Goal: Task Accomplishment & Management: Complete application form

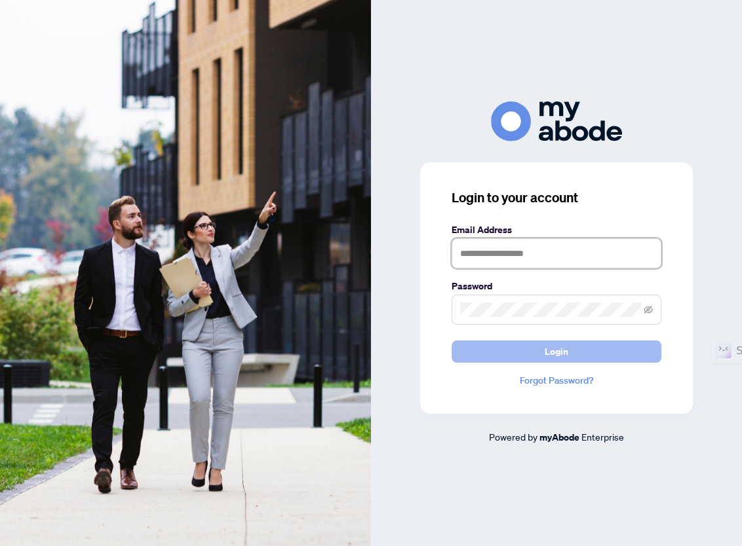
type input "**********"
click at [540, 346] on button "Login" at bounding box center [556, 352] width 210 height 22
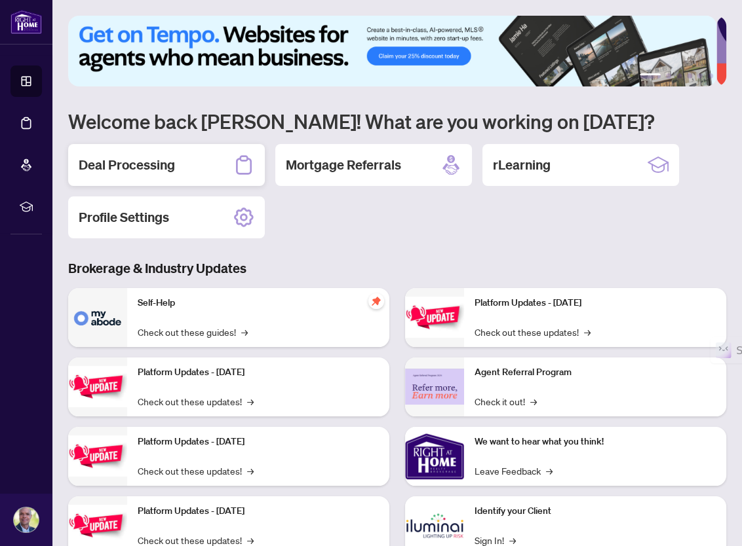
click at [143, 162] on h2 "Deal Processing" at bounding box center [127, 165] width 96 height 18
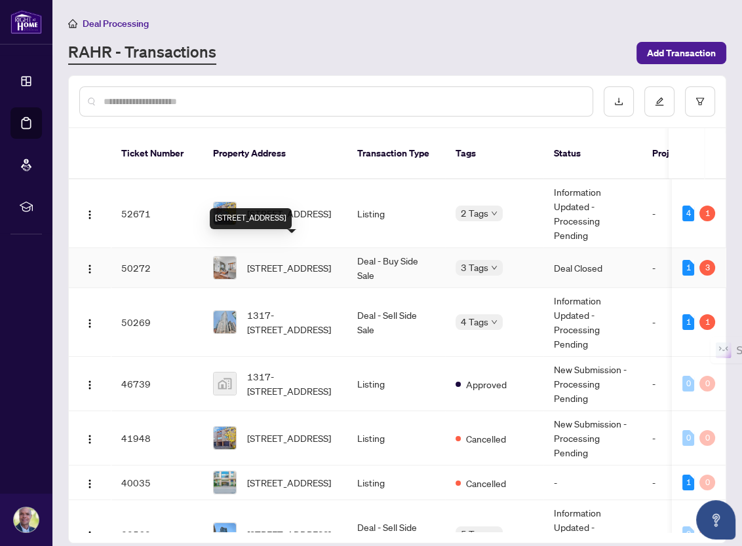
click at [279, 261] on span "[STREET_ADDRESS]" at bounding box center [289, 268] width 84 height 14
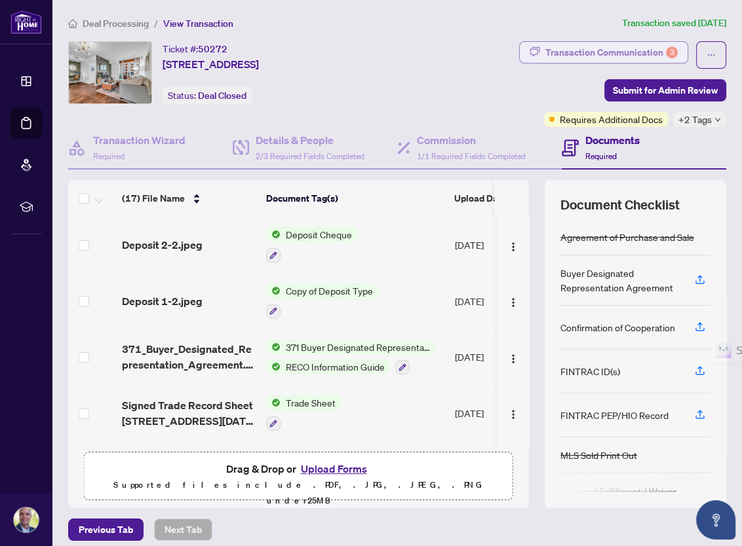
click at [588, 53] on div "Transaction Communication 3" at bounding box center [611, 52] width 132 height 21
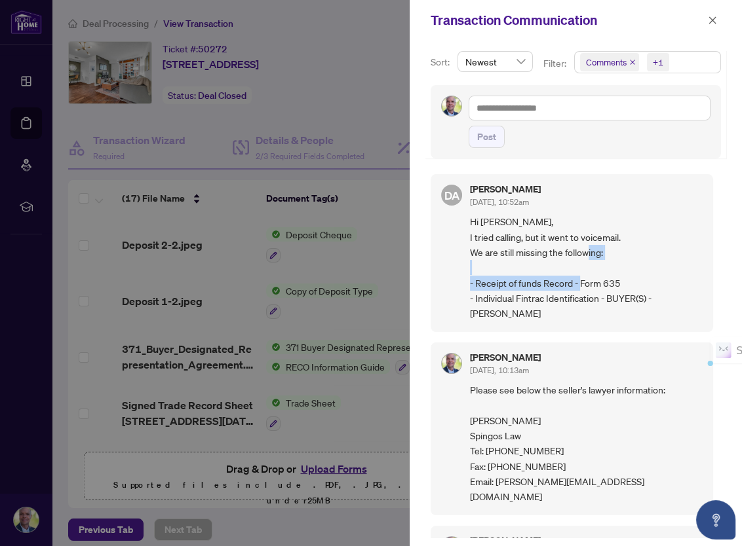
drag, startPoint x: 476, startPoint y: 282, endPoint x: 632, endPoint y: 278, distance: 156.0
click at [632, 278] on span "Hi Chris, I tried calling, but it went to voicemail. We are still missing the f…" at bounding box center [586, 267] width 233 height 107
click at [660, 255] on span "Hi Chris, I tried calling, but it went to voicemail. We are still missing the f…" at bounding box center [586, 267] width 233 height 107
drag, startPoint x: 475, startPoint y: 282, endPoint x: 618, endPoint y: 284, distance: 143.5
click at [618, 284] on span "Hi Chris, I tried calling, but it went to voicemail. We are still missing the f…" at bounding box center [586, 267] width 233 height 107
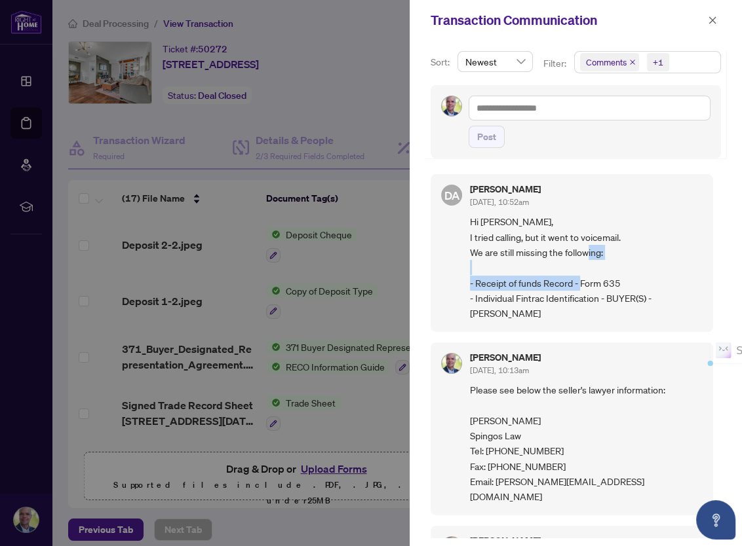
copy span "Receipt of funds Record - Form 635"
drag, startPoint x: 711, startPoint y: 18, endPoint x: 670, endPoint y: 97, distance: 89.1
click at [713, 19] on icon "close" at bounding box center [712, 20] width 9 height 9
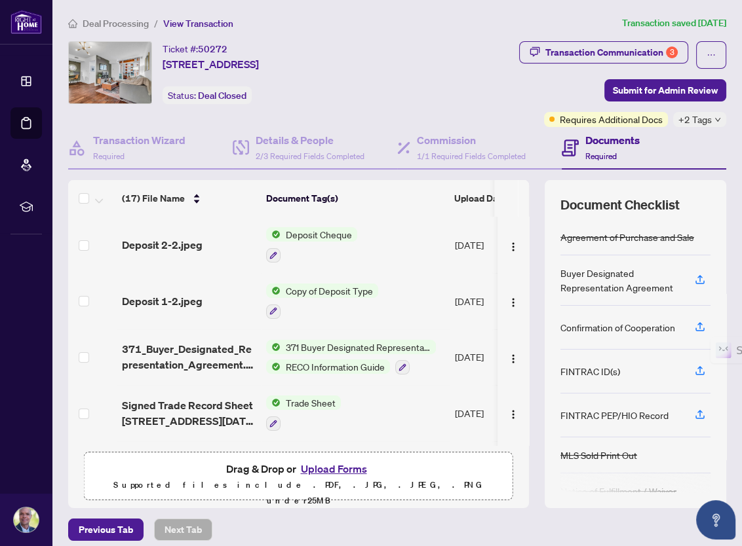
click at [306, 233] on span "Deposit Cheque" at bounding box center [318, 234] width 77 height 14
click at [161, 241] on span "Deposit 2-2.jpeg" at bounding box center [162, 245] width 81 height 16
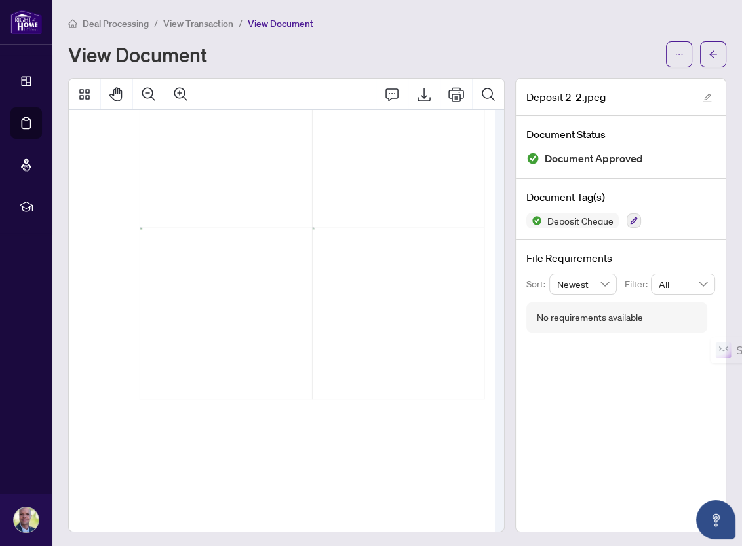
scroll to position [240, 286]
drag, startPoint x: 242, startPoint y: 208, endPoint x: 349, endPoint y: 242, distance: 112.3
click at [418, 93] on icon "Export" at bounding box center [424, 94] width 16 height 16
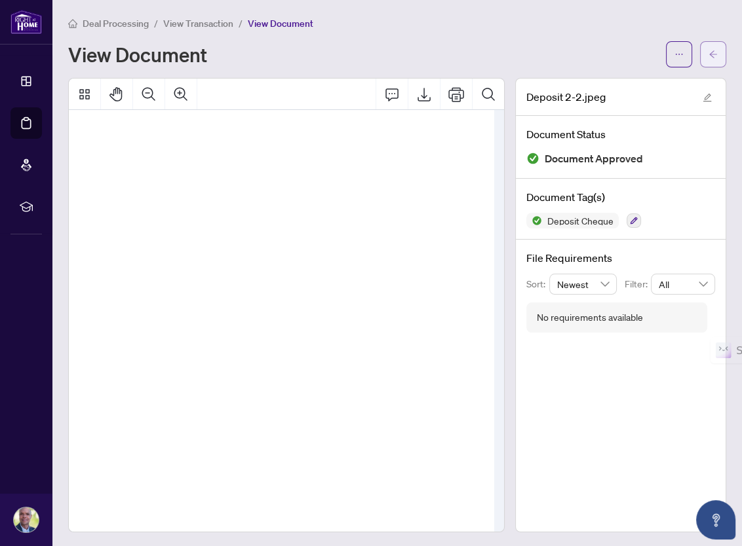
click at [700, 52] on button "button" at bounding box center [713, 54] width 26 height 26
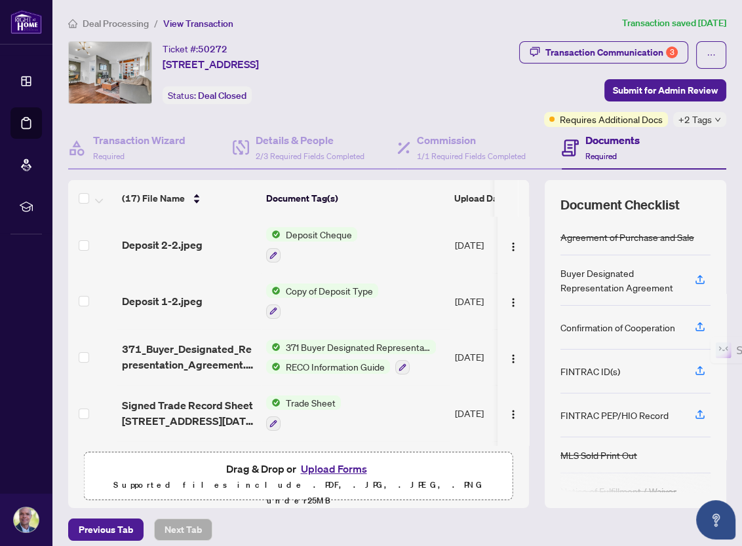
click at [314, 288] on span "Copy of Deposit Type" at bounding box center [329, 291] width 98 height 14
click at [186, 297] on span "Deposit 1-2.jpeg" at bounding box center [162, 301] width 81 height 16
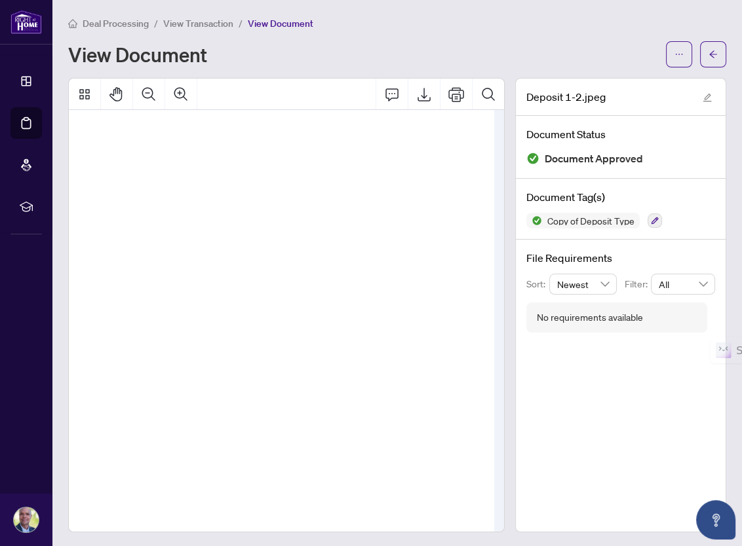
scroll to position [336, 105]
click at [421, 91] on icon "Export" at bounding box center [424, 94] width 16 height 16
click at [708, 52] on icon "arrow-left" at bounding box center [712, 54] width 9 height 9
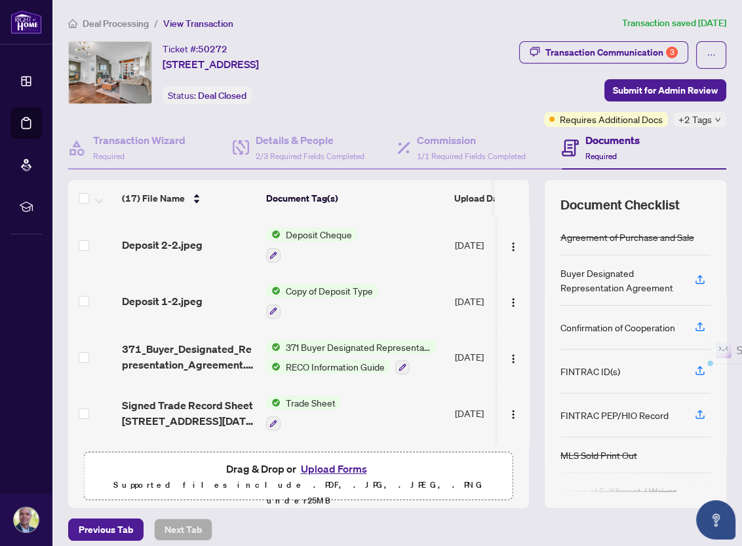
drag, startPoint x: 164, startPoint y: 66, endPoint x: 451, endPoint y: 64, distance: 286.9
click at [387, 64] on div "Ticket #: 50272 1701-231 Fort York Blvd, Toronto, Ontario M5V 1B2, Canada Statu…" at bounding box center [227, 72] width 318 height 63
click at [314, 231] on span "Deposit Cheque" at bounding box center [318, 234] width 77 height 14
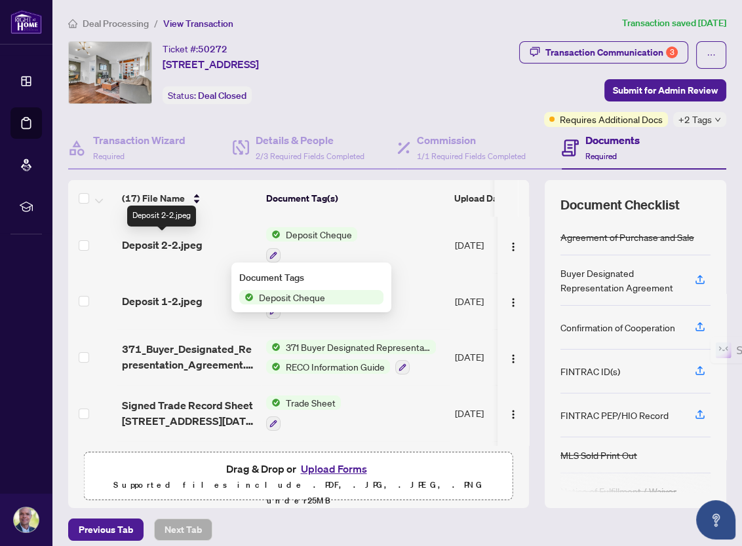
click at [160, 242] on span "Deposit 2-2.jpeg" at bounding box center [162, 245] width 81 height 16
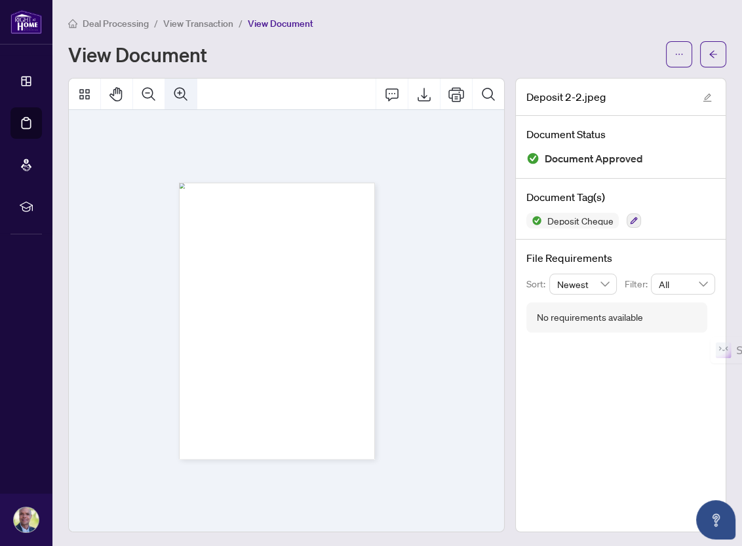
click at [186, 97] on icon "Zoom In" at bounding box center [181, 94] width 16 height 16
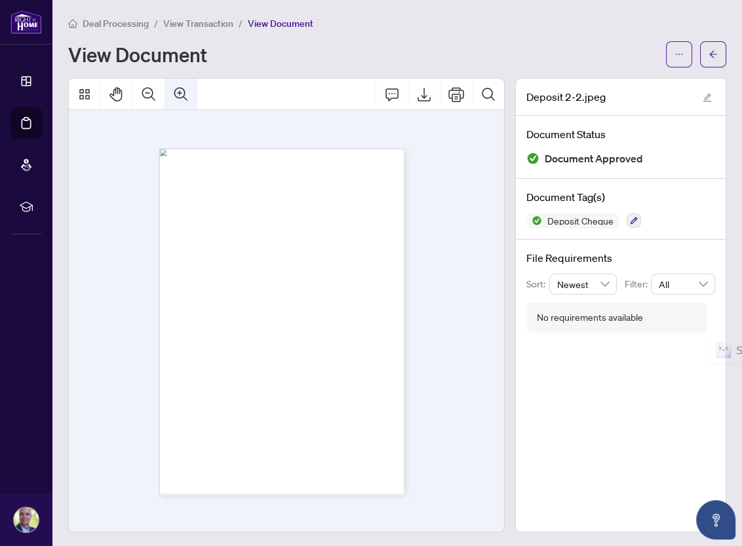
click at [184, 96] on icon "Zoom In" at bounding box center [181, 94] width 16 height 16
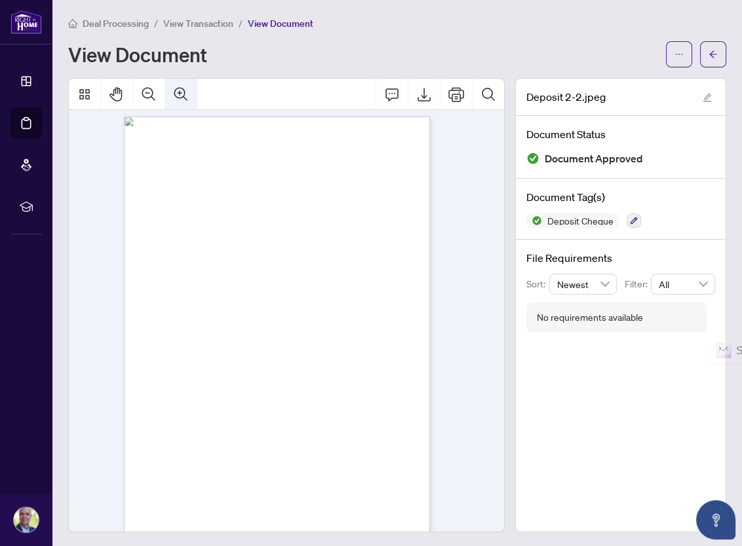
click at [183, 96] on icon "Zoom In" at bounding box center [180, 93] width 13 height 13
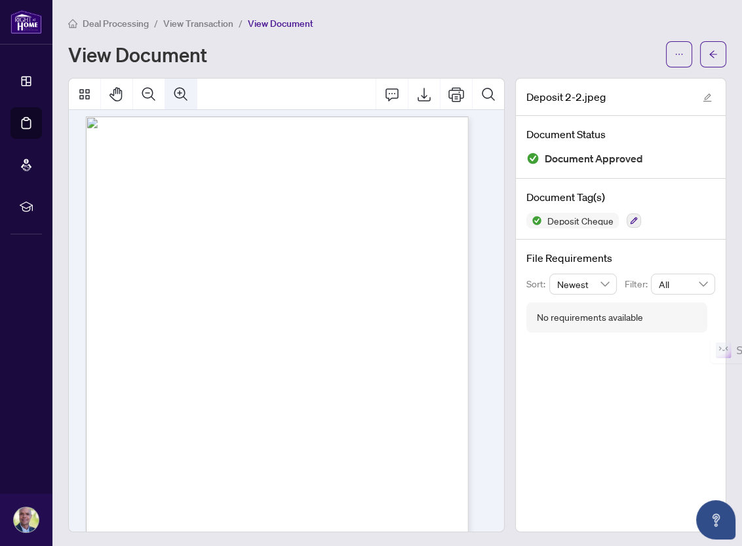
scroll to position [16, 0]
click at [181, 95] on icon "Zoom In" at bounding box center [181, 94] width 16 height 16
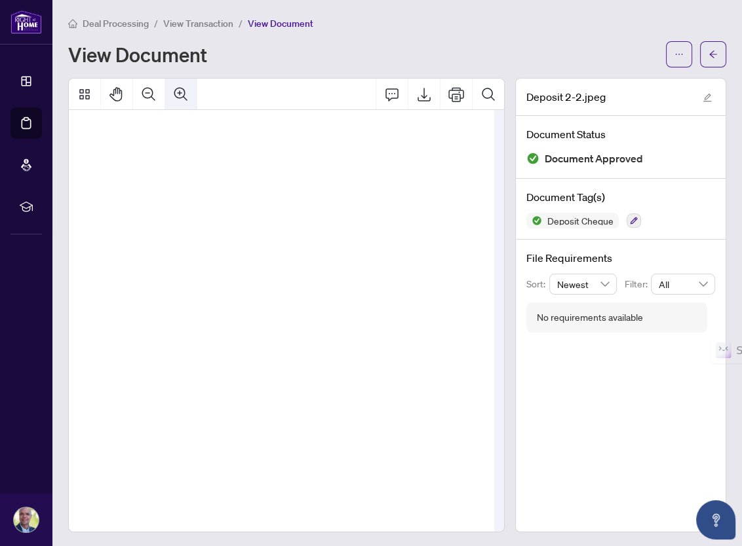
click at [181, 95] on icon "Zoom In" at bounding box center [181, 94] width 16 height 16
drag, startPoint x: 242, startPoint y: 318, endPoint x: 388, endPoint y: 364, distance: 152.9
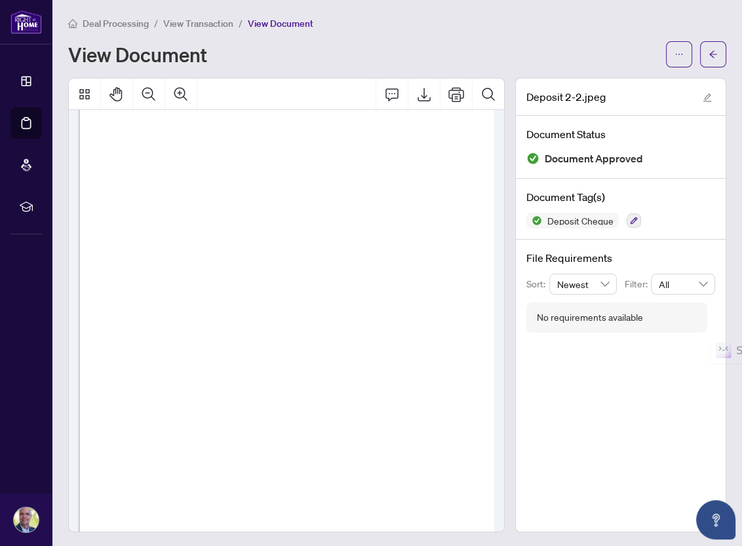
scroll to position [41, 0]
click at [181, 92] on icon "Zoom In" at bounding box center [180, 93] width 13 height 13
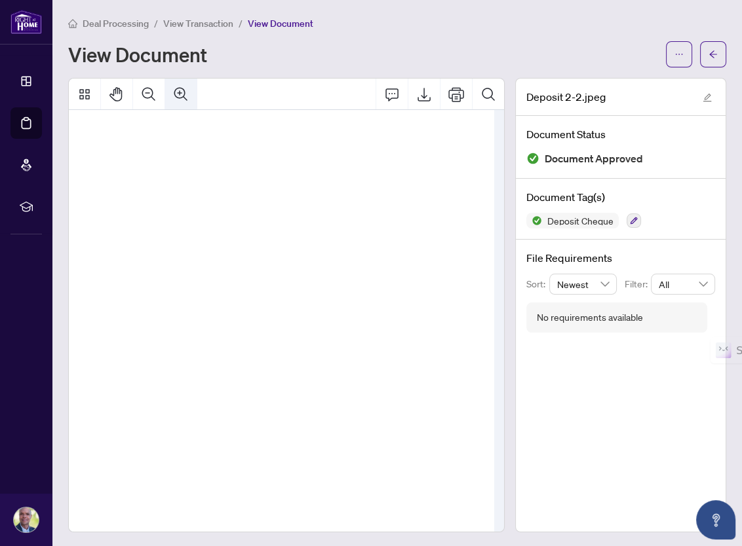
click at [180, 92] on icon "Zoom In" at bounding box center [180, 93] width 13 height 13
drag, startPoint x: 265, startPoint y: 377, endPoint x: 297, endPoint y: 259, distance: 122.4
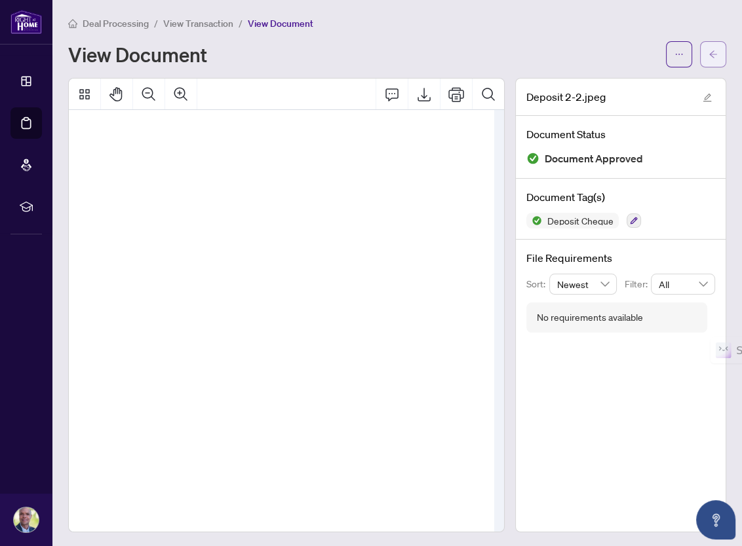
click at [708, 50] on icon "arrow-left" at bounding box center [712, 54] width 9 height 9
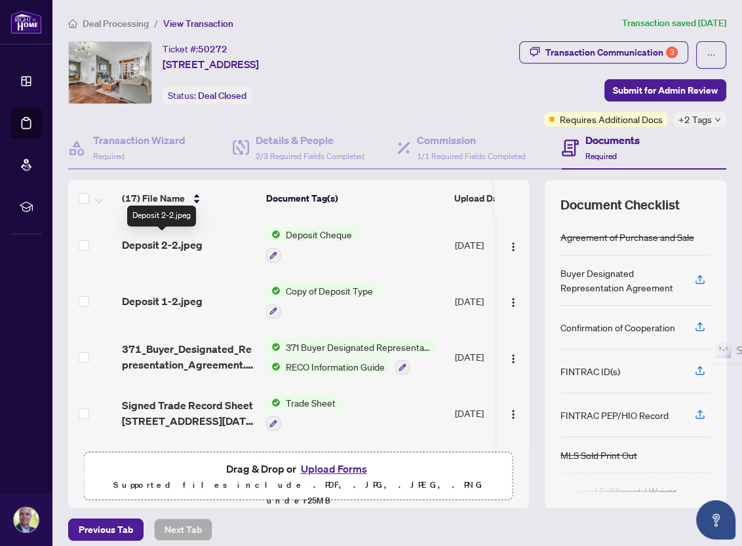
click at [183, 246] on span "Deposit 2-2.jpeg" at bounding box center [162, 245] width 81 height 16
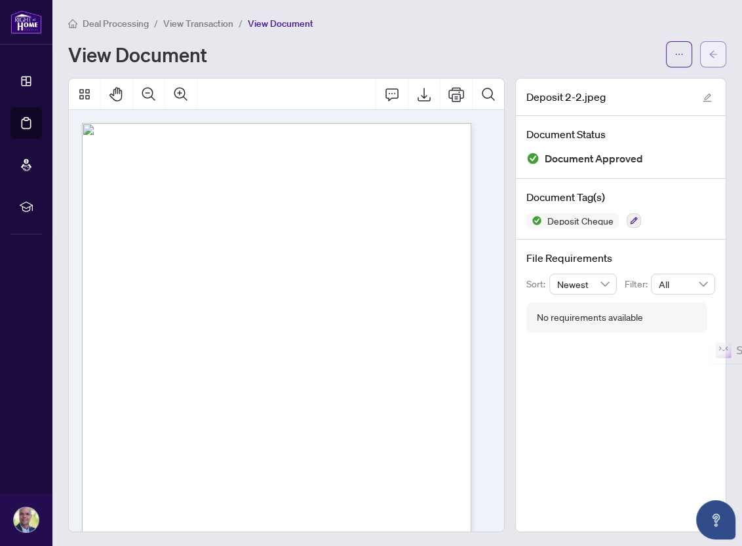
click at [708, 56] on button "button" at bounding box center [713, 54] width 26 height 26
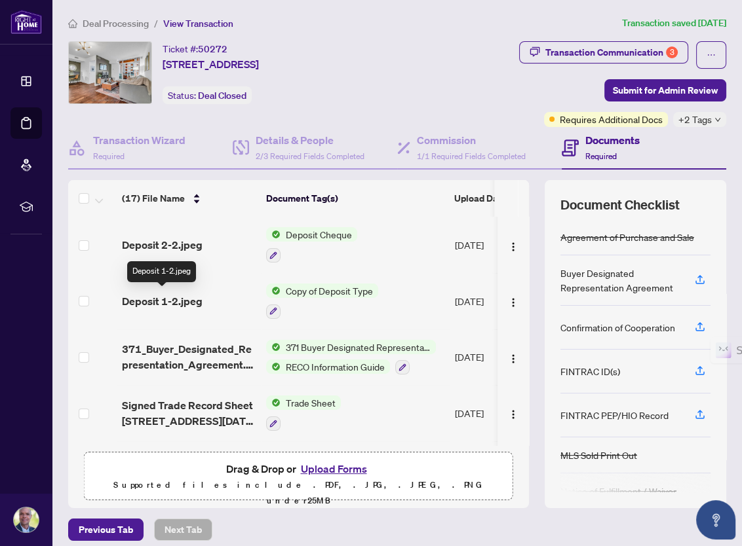
click at [163, 300] on span "Deposit 1-2.jpeg" at bounding box center [162, 301] width 81 height 16
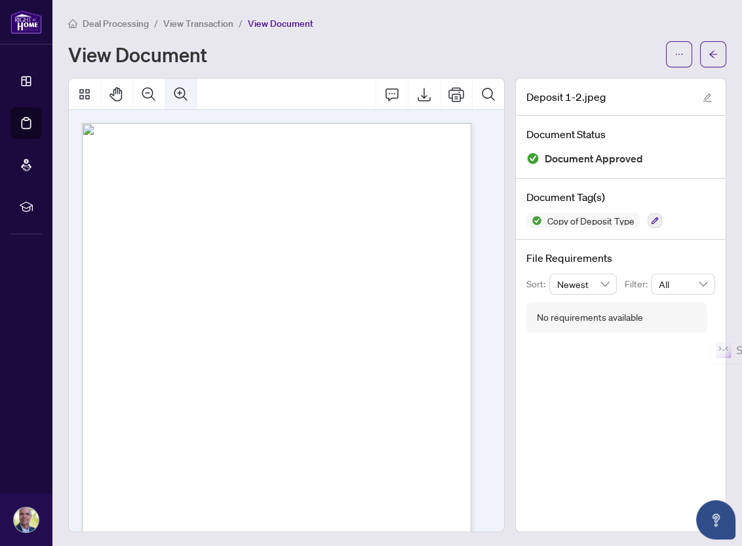
click at [182, 90] on icon "Zoom In" at bounding box center [181, 94] width 16 height 16
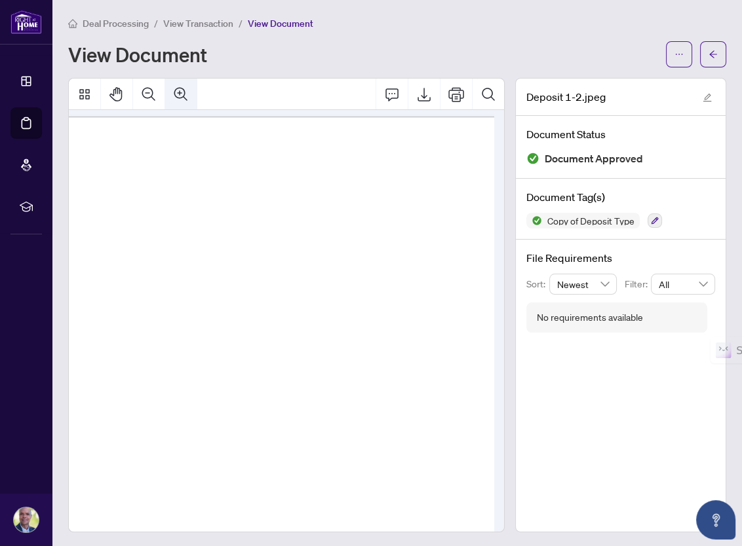
click at [180, 91] on icon "Zoom In" at bounding box center [181, 94] width 16 height 16
click at [179, 91] on icon "Zoom In" at bounding box center [180, 93] width 13 height 13
drag, startPoint x: 197, startPoint y: 316, endPoint x: 433, endPoint y: 326, distance: 236.1
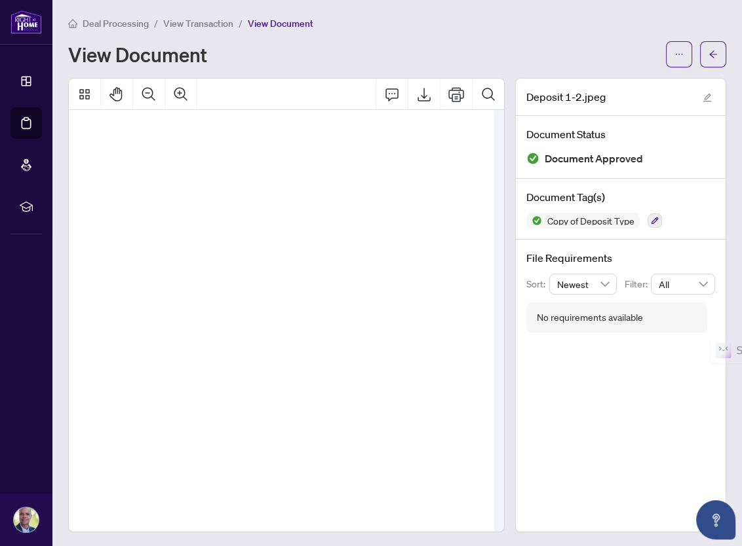
scroll to position [197, 62]
click at [181, 92] on icon "Zoom In" at bounding box center [180, 93] width 13 height 13
click at [179, 92] on icon "Zoom In" at bounding box center [180, 93] width 13 height 13
drag, startPoint x: 489, startPoint y: 280, endPoint x: 477, endPoint y: 279, distance: 11.8
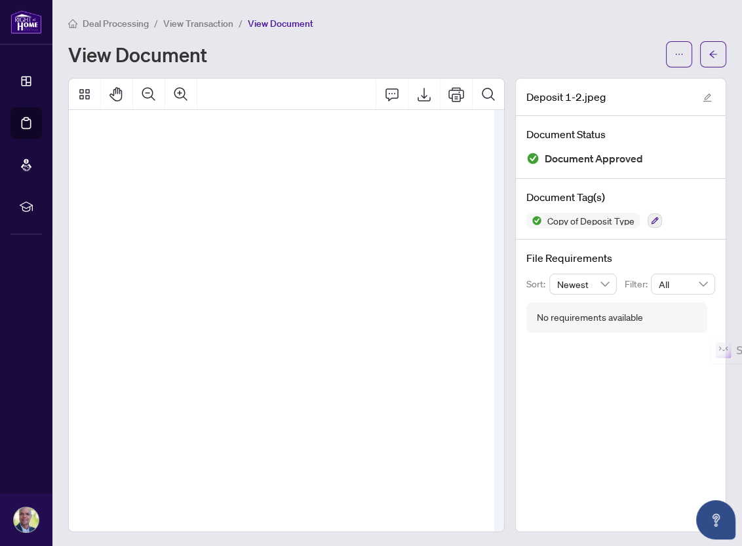
click at [483, 280] on div at bounding box center [281, 321] width 425 height 423
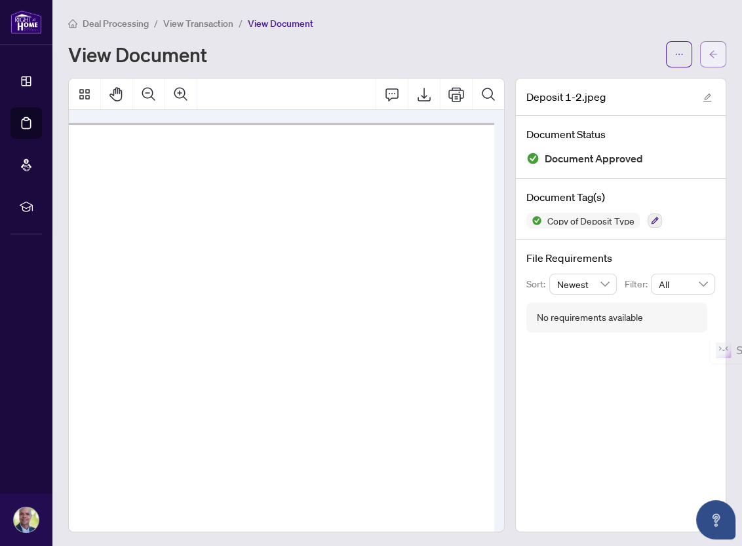
click at [710, 57] on button "button" at bounding box center [713, 54] width 26 height 26
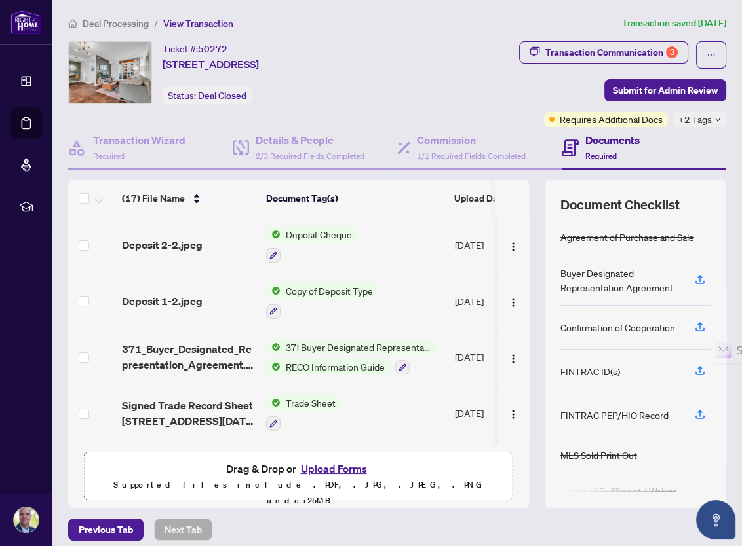
click at [295, 229] on span "Deposit Cheque" at bounding box center [318, 234] width 77 height 14
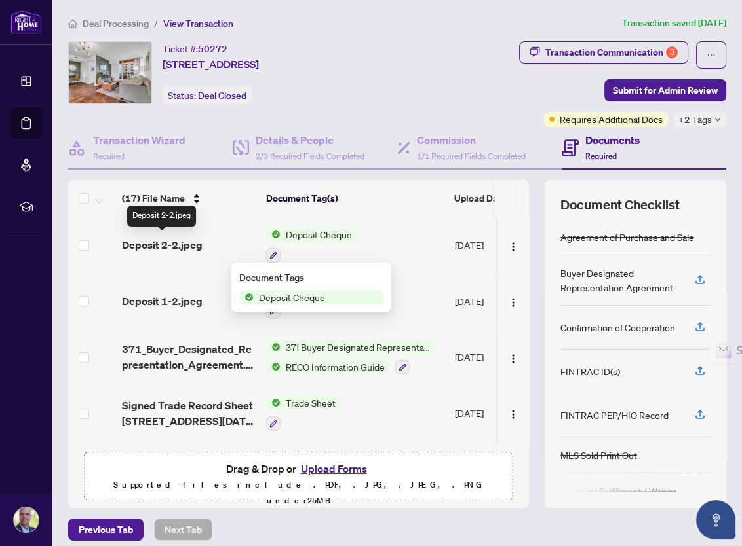
click at [159, 240] on span "Deposit 2-2.jpeg" at bounding box center [162, 245] width 81 height 16
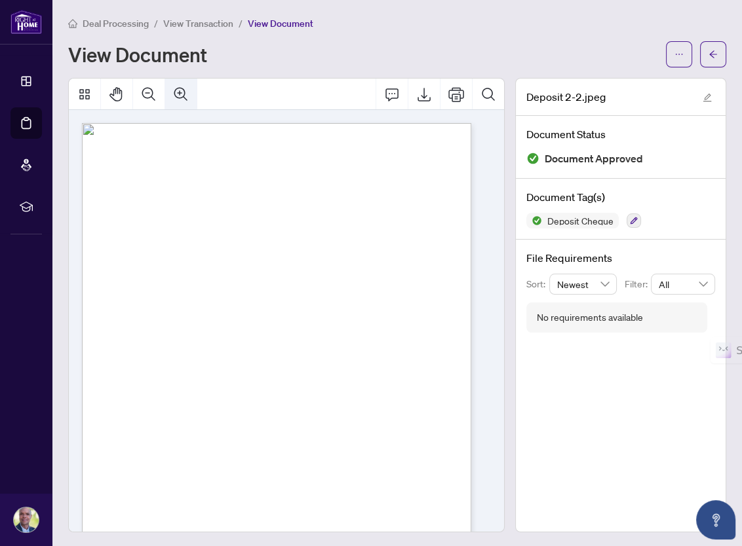
click at [184, 94] on icon "Zoom In" at bounding box center [181, 94] width 16 height 16
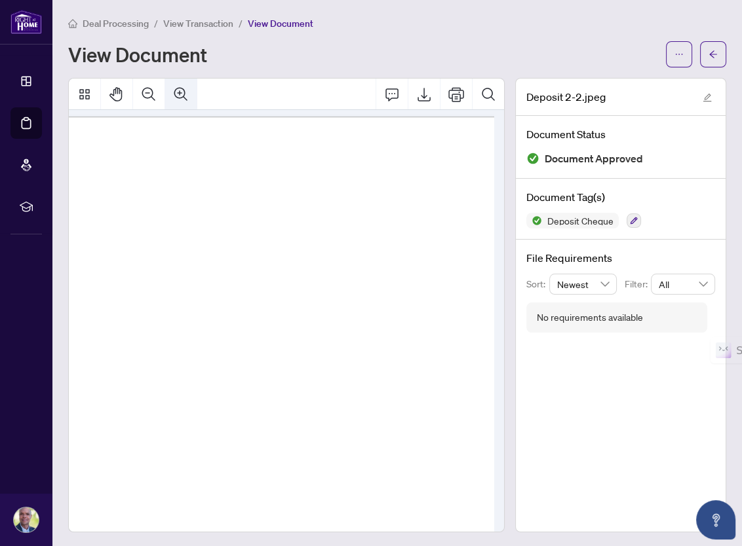
click at [178, 94] on icon "Zoom In" at bounding box center [181, 94] width 16 height 16
click at [178, 93] on icon "Zoom In" at bounding box center [181, 94] width 16 height 16
drag, startPoint x: 184, startPoint y: 385, endPoint x: 339, endPoint y: 356, distance: 157.9
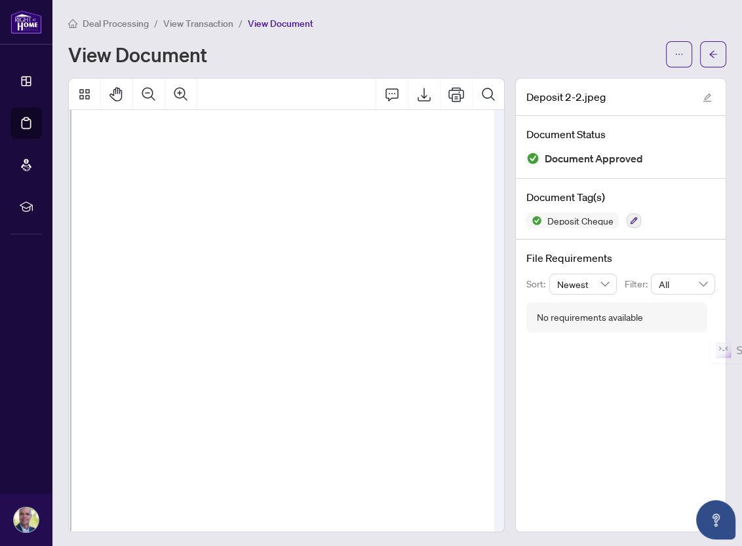
scroll to position [158, 12]
click at [183, 89] on icon "Zoom In" at bounding box center [180, 93] width 13 height 13
click at [708, 58] on icon "arrow-left" at bounding box center [712, 54] width 9 height 9
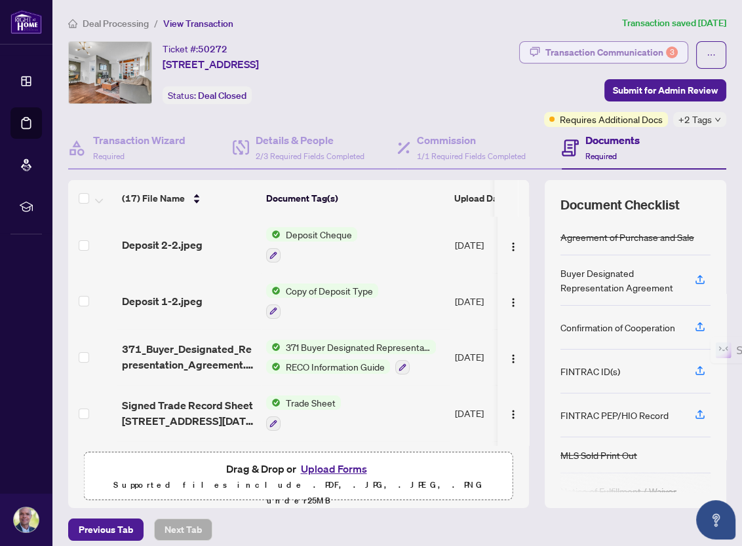
click at [597, 50] on div "Transaction Communication 3" at bounding box center [611, 52] width 132 height 21
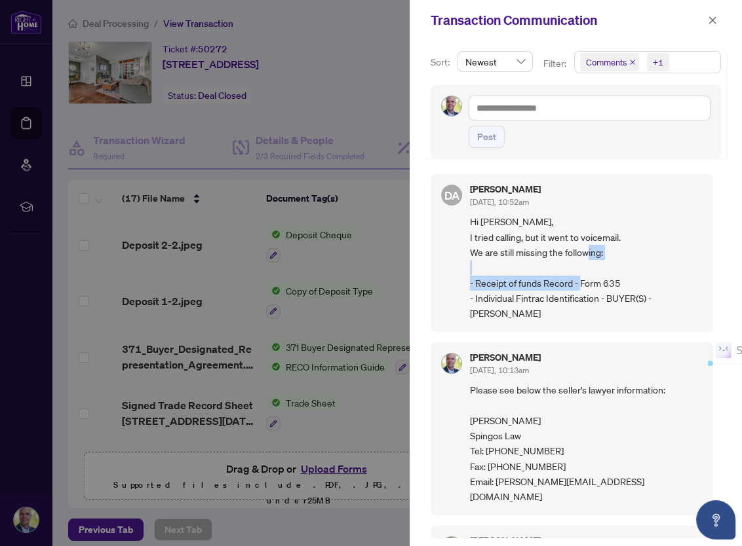
drag, startPoint x: 476, startPoint y: 282, endPoint x: 627, endPoint y: 278, distance: 150.7
click at [627, 278] on span "Hi Chris, I tried calling, but it went to voicemail. We are still missing the f…" at bounding box center [586, 267] width 233 height 107
click at [647, 240] on span "Hi Chris, I tried calling, but it went to voicemail. We are still missing the f…" at bounding box center [586, 267] width 233 height 107
click at [709, 16] on icon "close" at bounding box center [712, 20] width 9 height 9
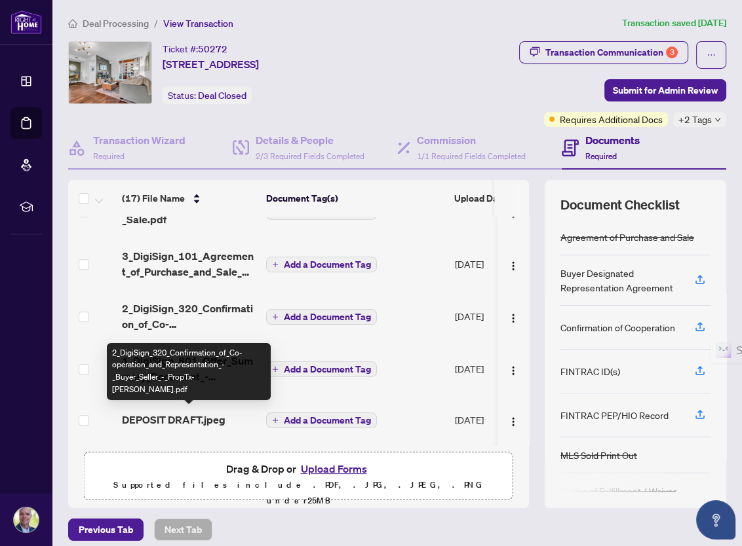
scroll to position [491, 0]
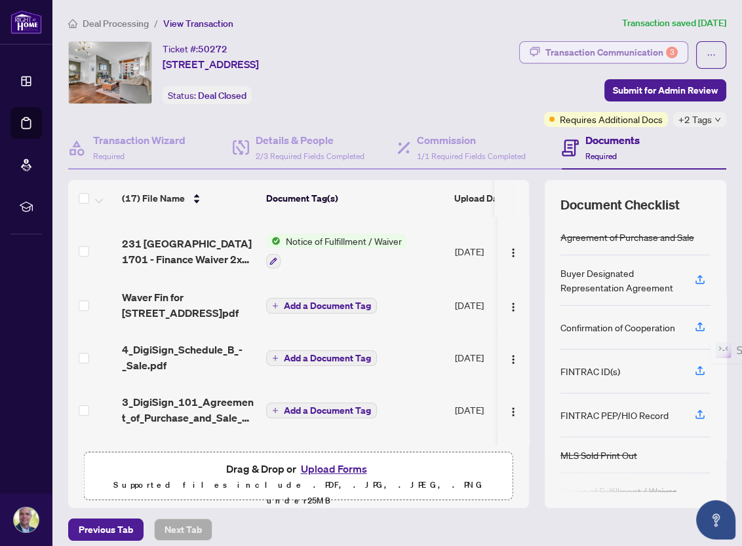
click at [599, 49] on div "Transaction Communication 3" at bounding box center [611, 52] width 132 height 21
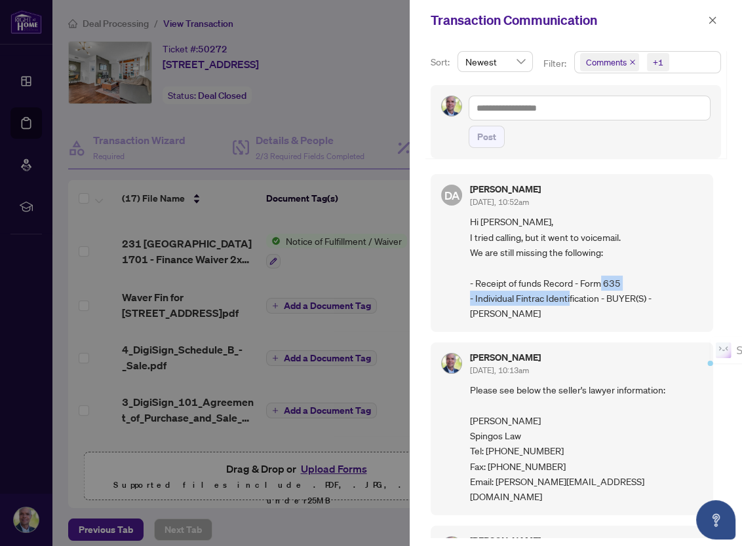
drag, startPoint x: 476, startPoint y: 298, endPoint x: 599, endPoint y: 291, distance: 123.4
click at [599, 291] on span "Hi Chris, I tried calling, but it went to voicemail. We are still missing the f…" at bounding box center [586, 267] width 233 height 107
copy span "ndividual Fintrac Identification"
click at [342, 94] on div at bounding box center [371, 273] width 742 height 546
click at [517, 103] on textarea at bounding box center [589, 108] width 242 height 25
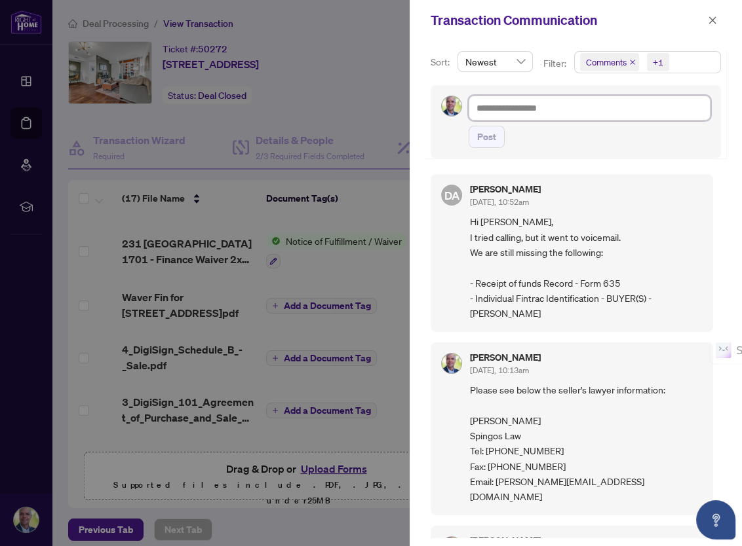
type textarea "*"
type textarea "**"
type textarea "***"
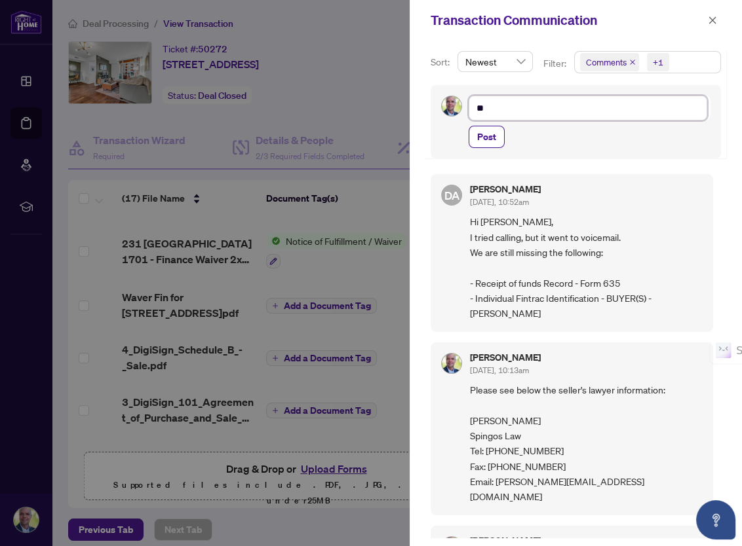
type textarea "***"
type textarea "****"
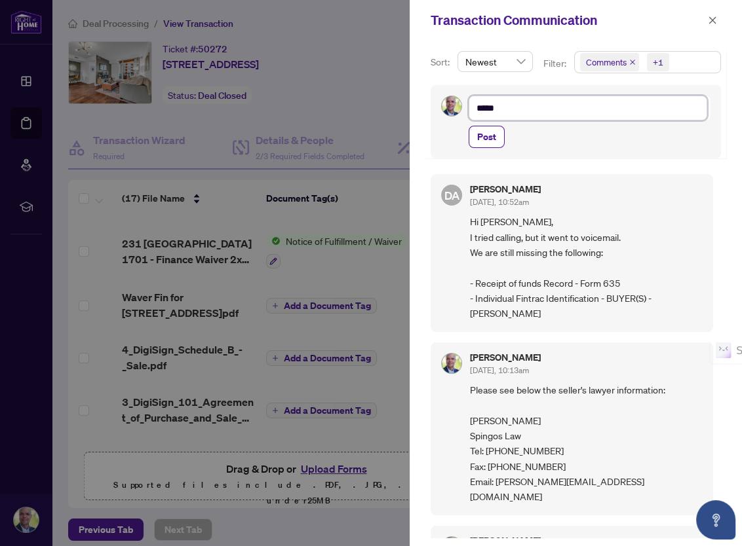
type textarea "******"
type textarea "*******"
type textarea "********"
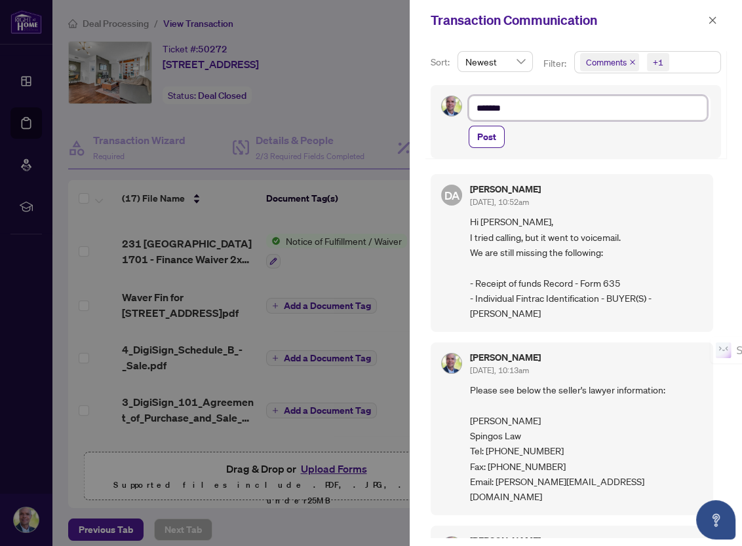
type textarea "********"
type textarea "*********"
type textarea "**********"
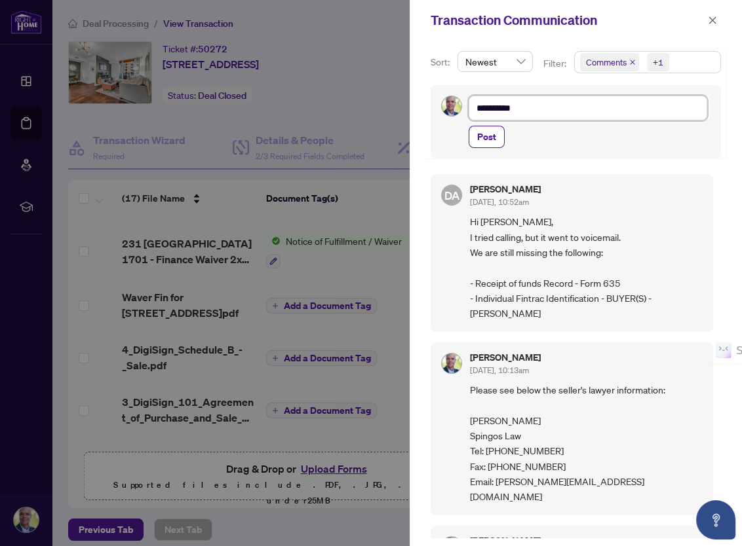
type textarea "**********"
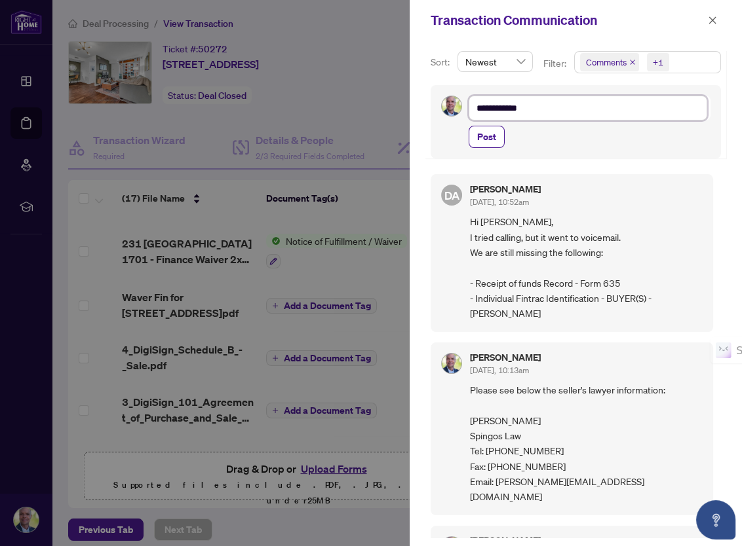
type textarea "**********"
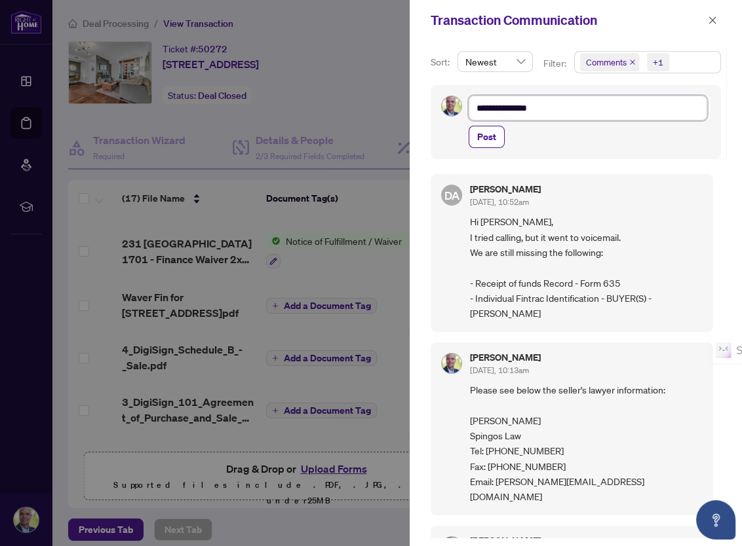
type textarea "**********"
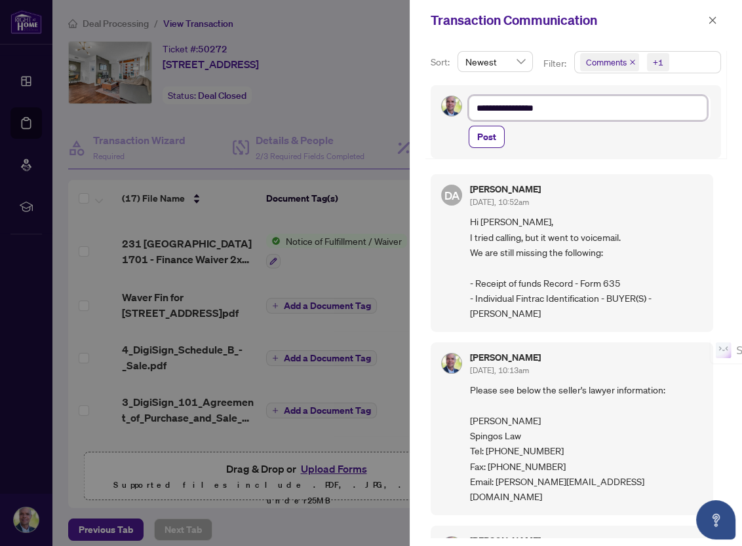
type textarea "**********"
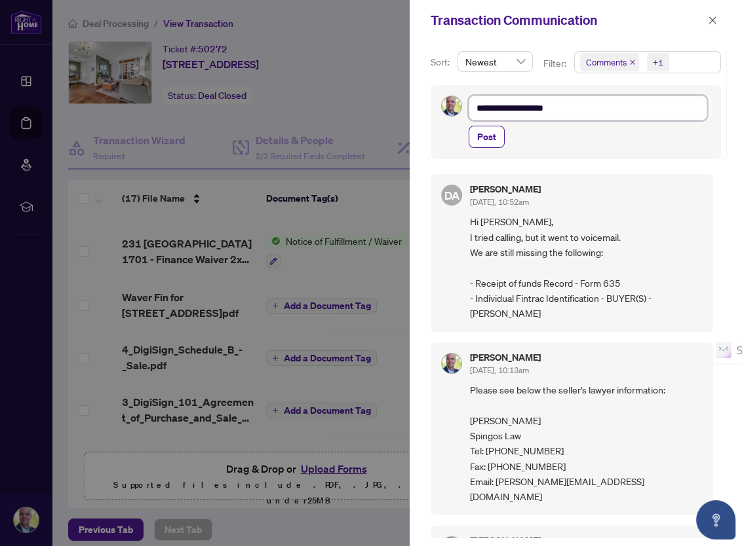
type textarea "**********"
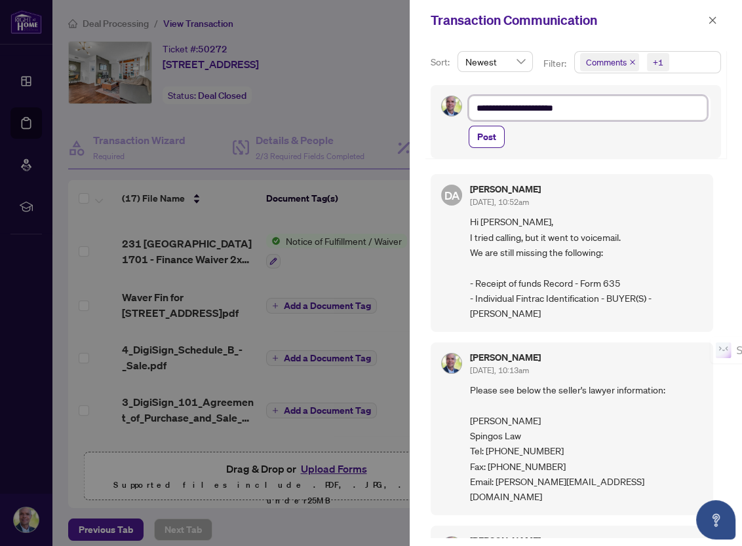
type textarea "**********"
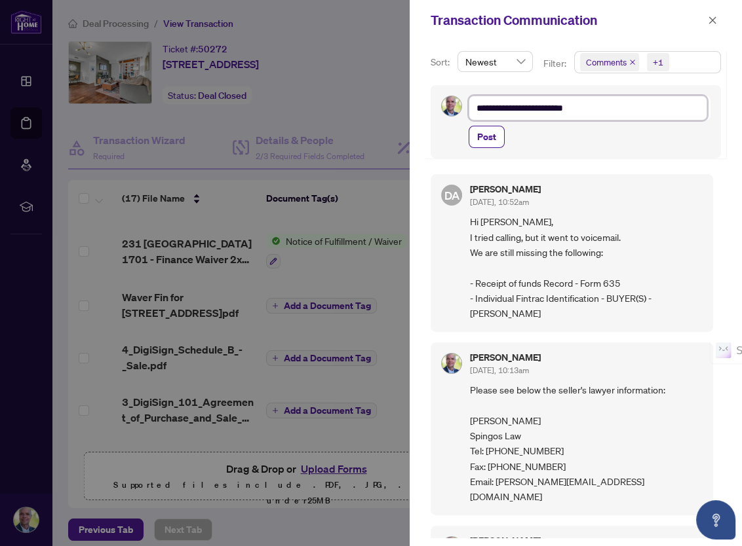
type textarea "**********"
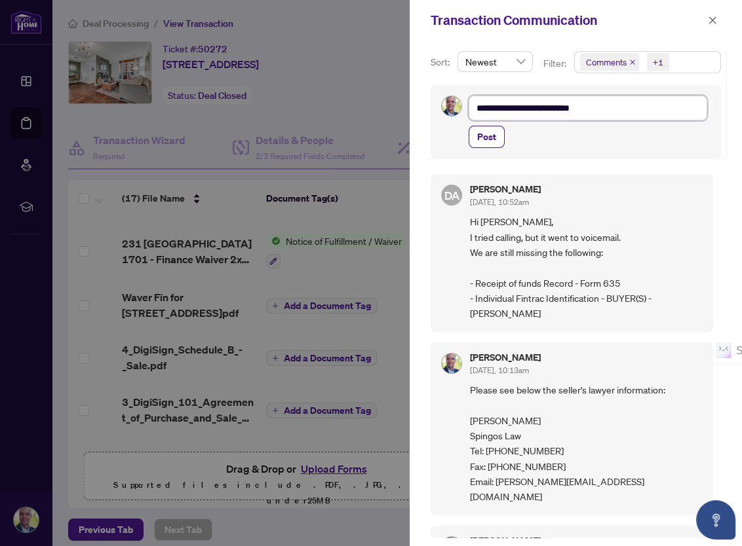
type textarea "**********"
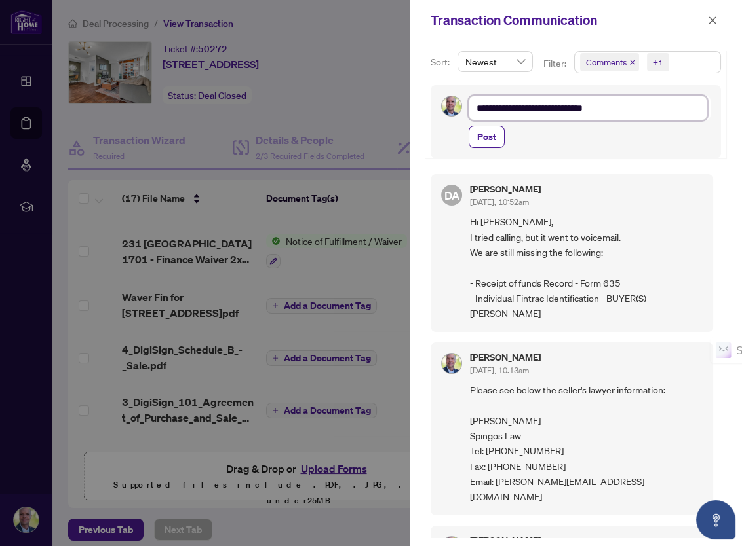
type textarea "**********"
click at [485, 140] on span "Post" at bounding box center [486, 136] width 19 height 21
type textarea "**********"
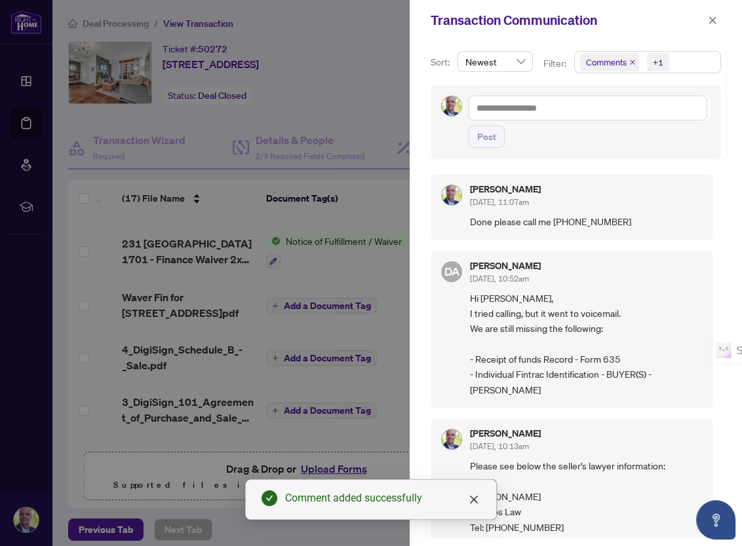
click at [355, 26] on div at bounding box center [371, 273] width 742 height 546
click at [710, 20] on icon "close" at bounding box center [712, 20] width 9 height 9
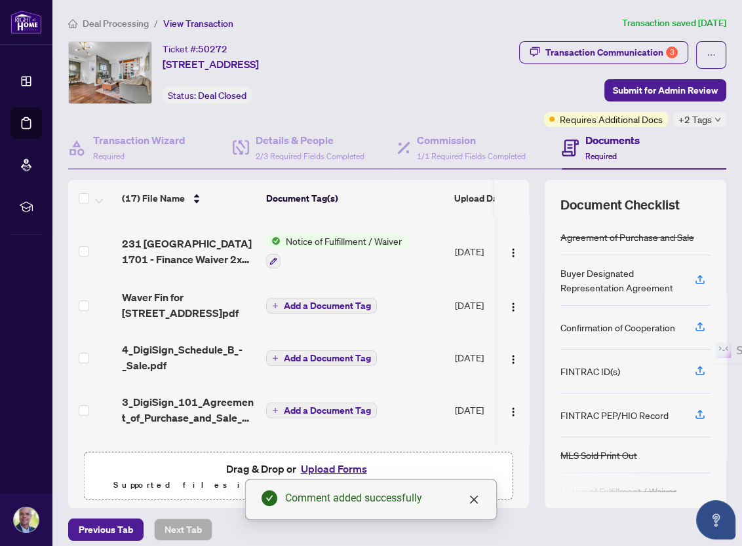
click at [233, 470] on span "Drag & Drop or Upload Forms" at bounding box center [298, 469] width 144 height 17
click at [476, 502] on icon "close" at bounding box center [474, 500] width 8 height 8
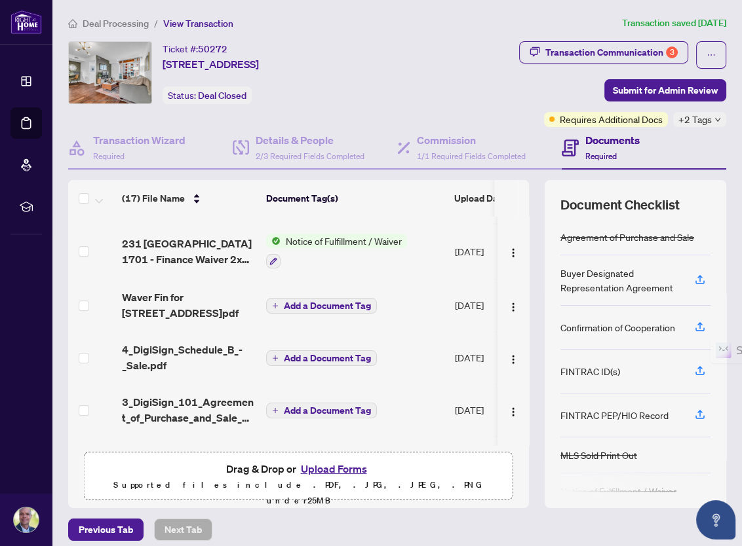
click at [319, 467] on button "Upload Forms" at bounding box center [333, 469] width 74 height 17
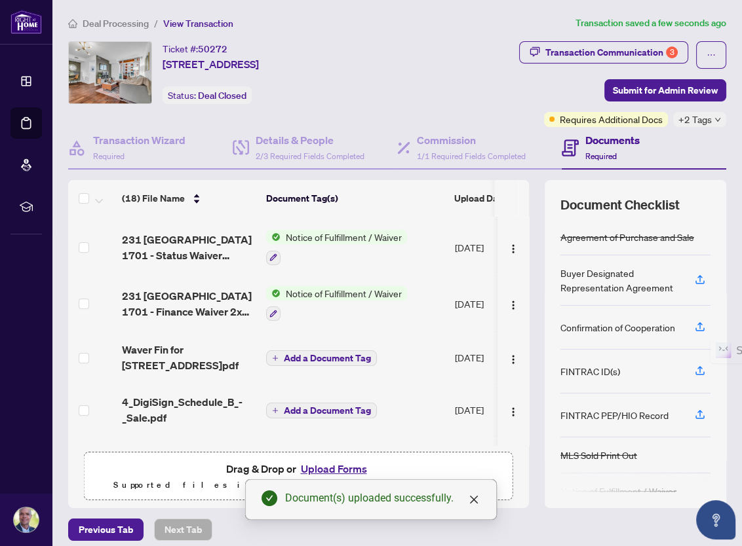
click at [311, 468] on button "Upload Forms" at bounding box center [333, 469] width 74 height 17
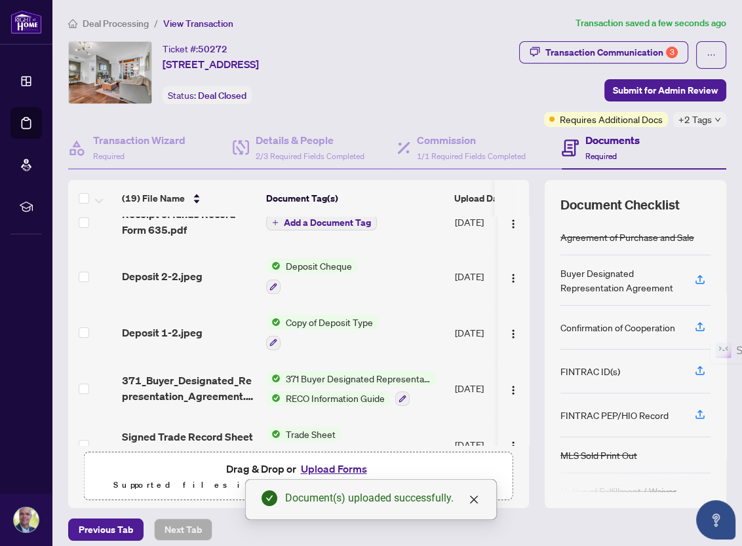
scroll to position [0, 0]
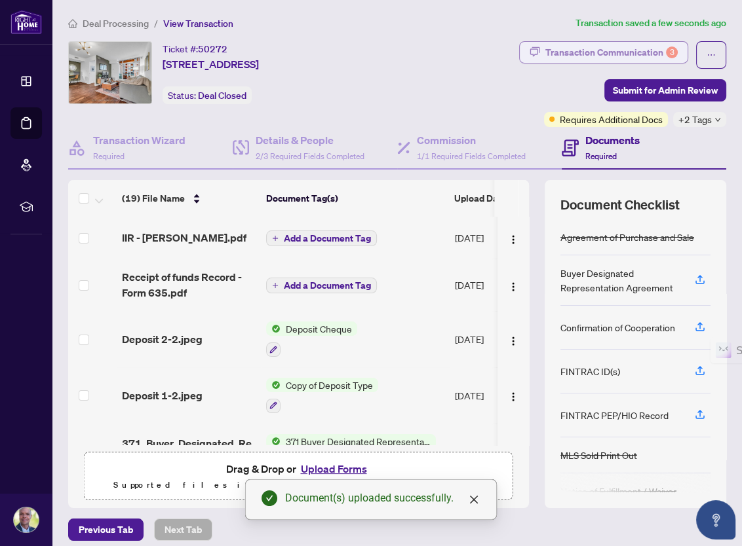
click at [609, 47] on div "Transaction Communication 3" at bounding box center [611, 52] width 132 height 21
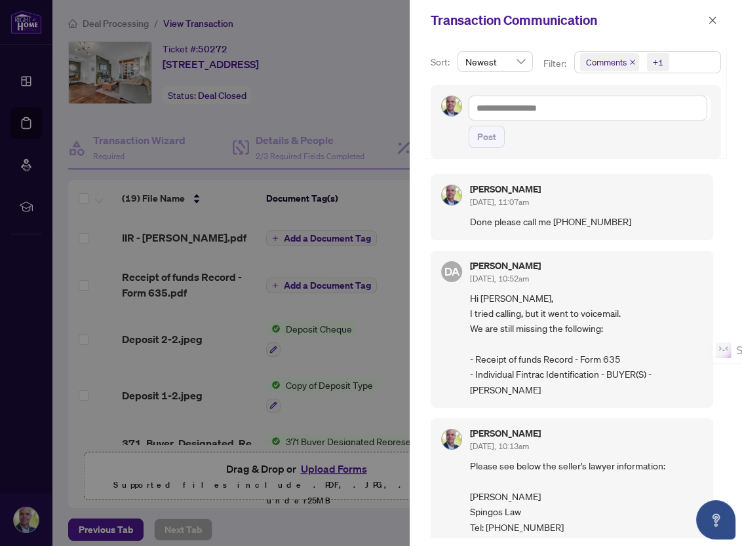
click at [345, 10] on div at bounding box center [371, 273] width 742 height 546
click at [715, 24] on icon "close" at bounding box center [712, 20] width 9 height 9
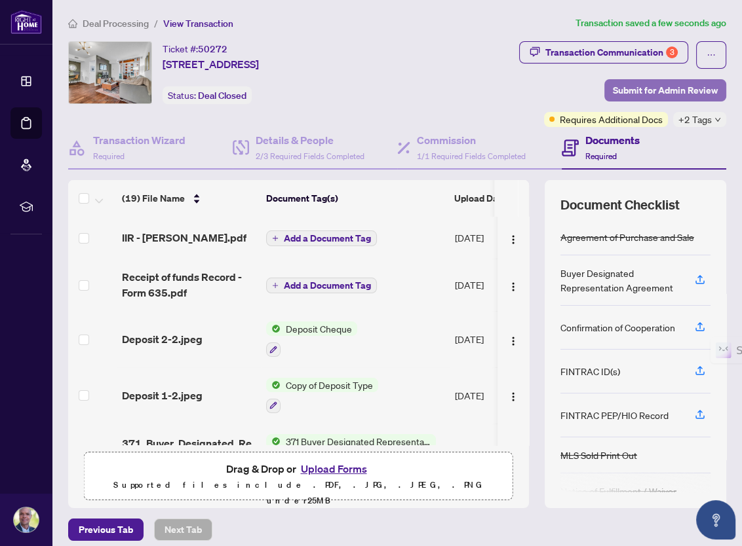
click at [641, 89] on span "Submit for Admin Review" at bounding box center [665, 90] width 105 height 21
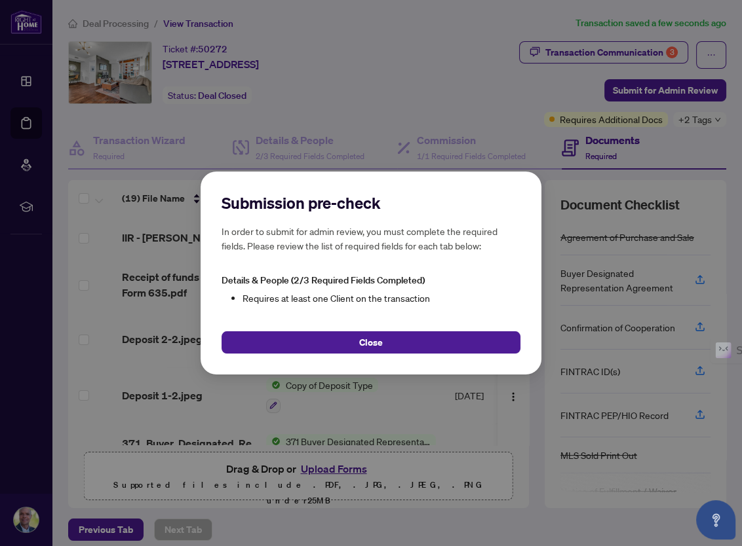
click at [491, 75] on div "Submission pre-check In order to submit for admin review, you must complete the…" at bounding box center [371, 273] width 742 height 546
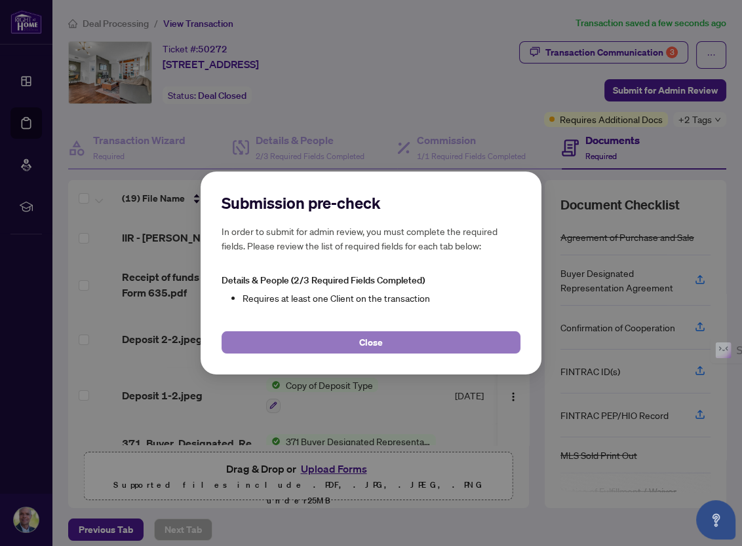
click at [386, 344] on button "Close" at bounding box center [370, 342] width 299 height 22
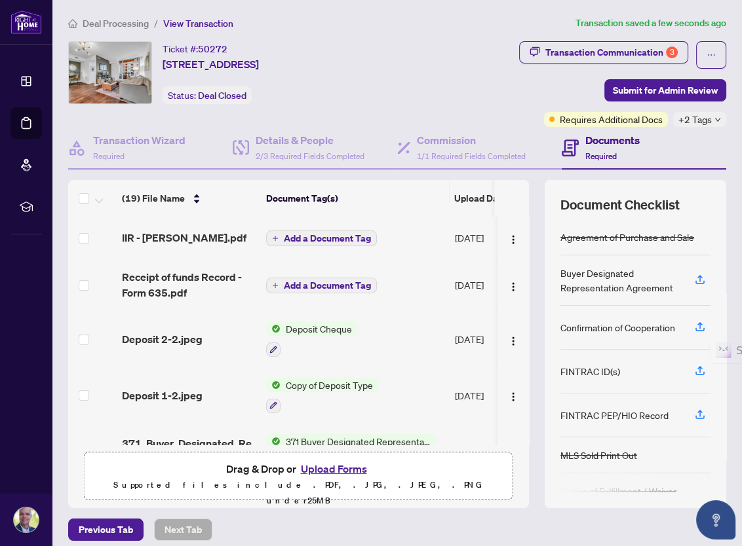
click at [594, 274] on div "Buyer Designated Representation Agreement" at bounding box center [619, 280] width 119 height 29
click at [635, 95] on span "Submit for Admin Review" at bounding box center [665, 90] width 105 height 21
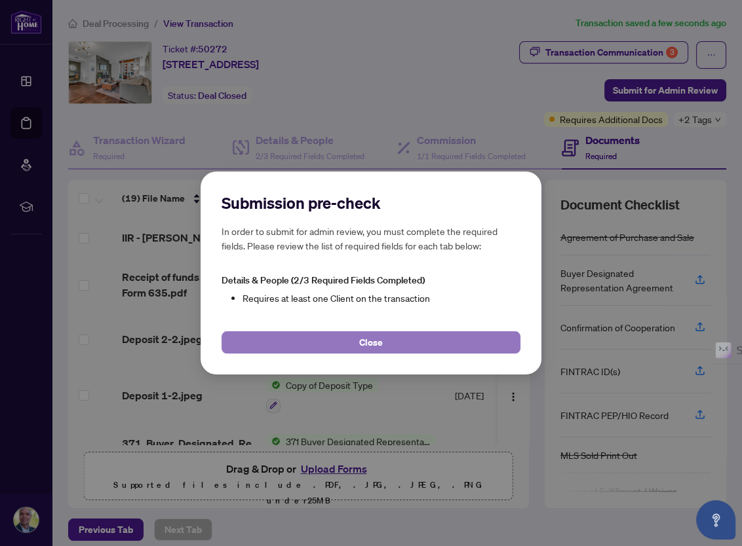
click at [343, 350] on button "Close" at bounding box center [370, 342] width 299 height 22
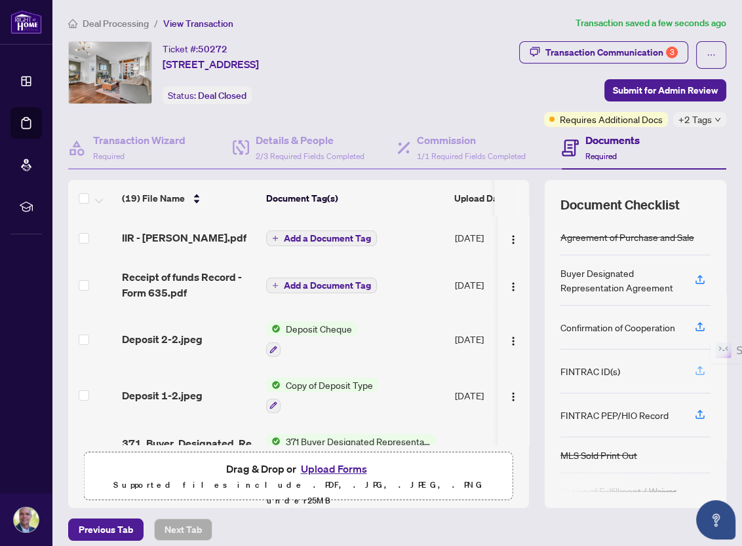
click at [694, 368] on icon "button" at bounding box center [700, 371] width 12 height 12
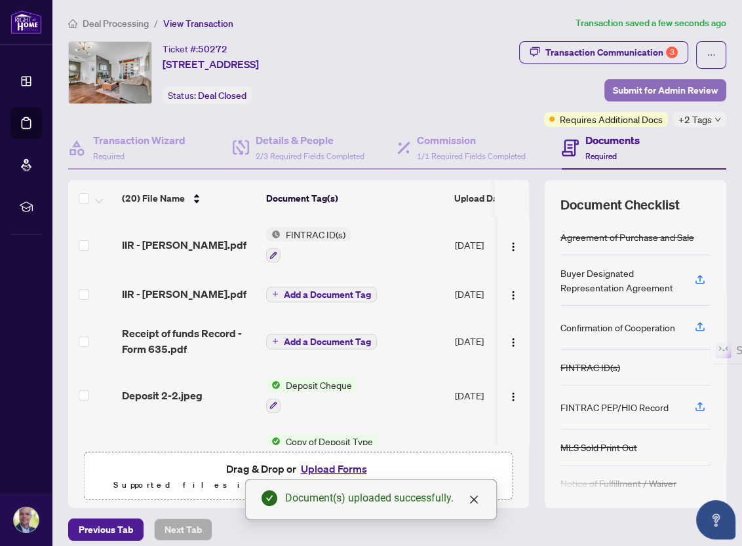
click at [626, 94] on span "Submit for Admin Review" at bounding box center [665, 90] width 105 height 21
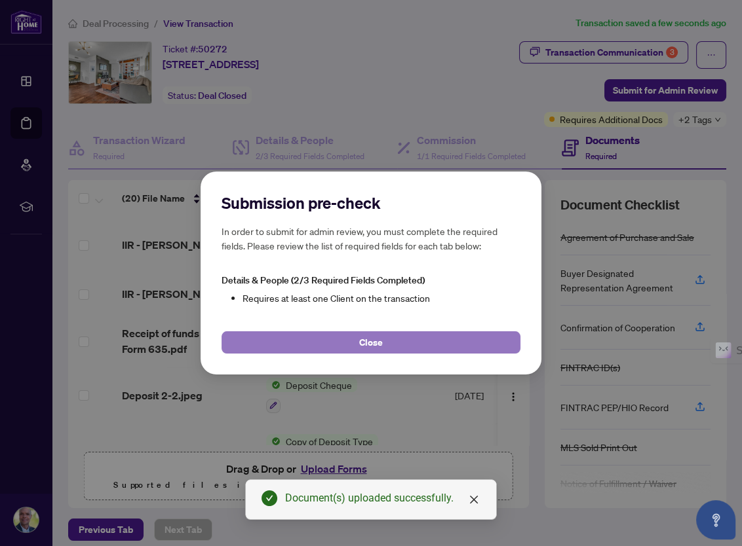
click at [383, 341] on button "Close" at bounding box center [370, 342] width 299 height 22
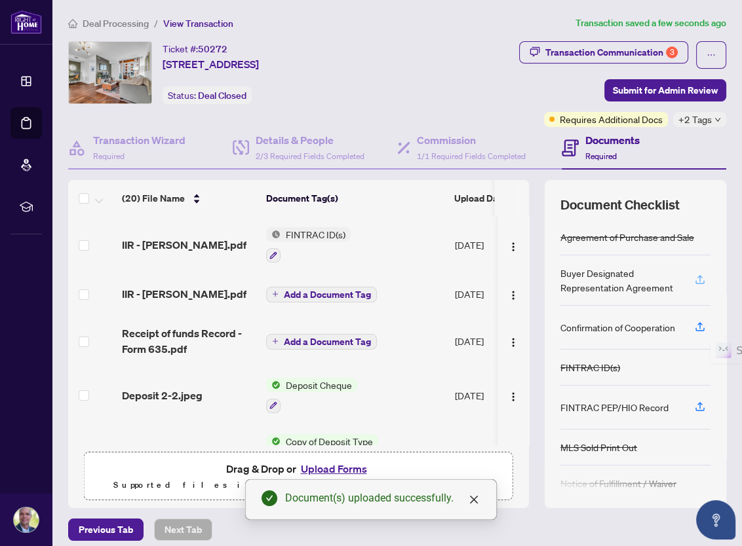
click at [694, 274] on icon "button" at bounding box center [700, 280] width 12 height 12
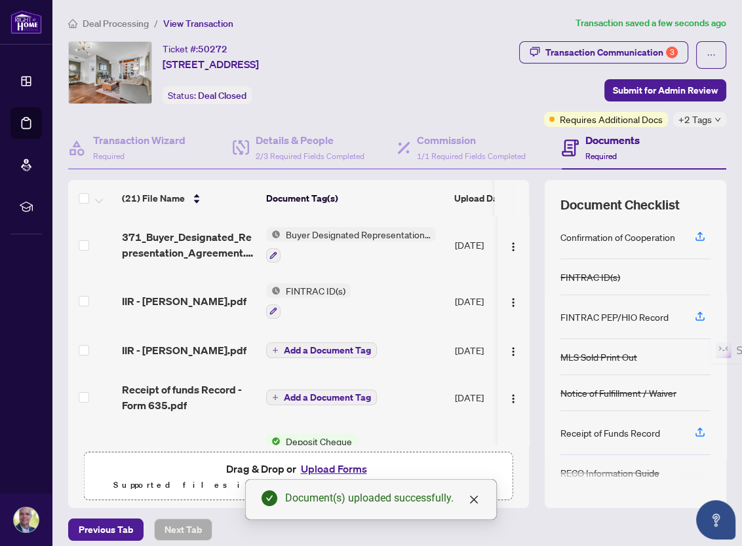
scroll to position [92, 0]
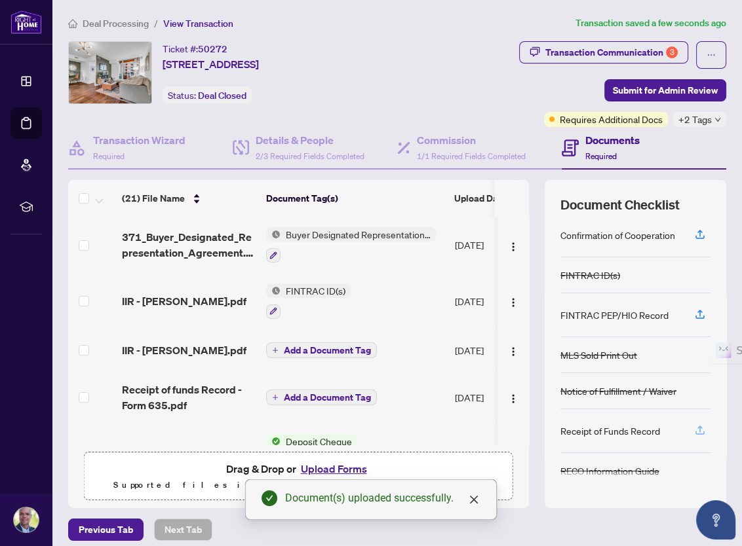
click at [694, 428] on icon "button" at bounding box center [700, 431] width 12 height 12
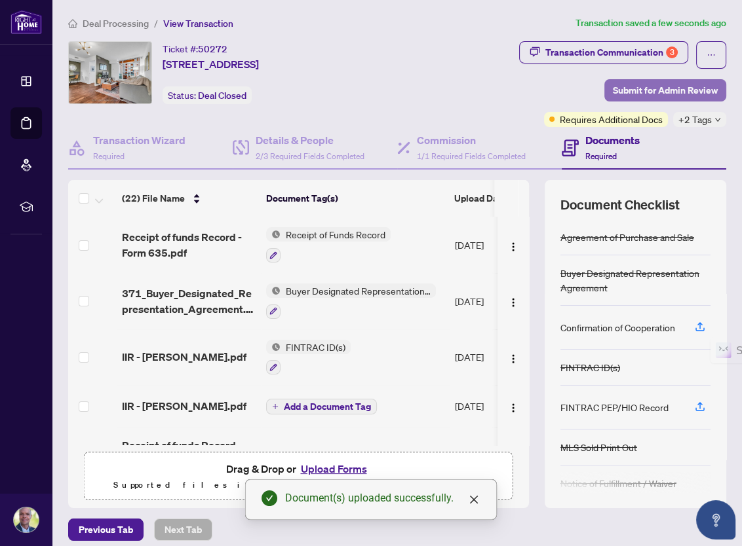
click at [616, 89] on span "Submit for Admin Review" at bounding box center [665, 90] width 105 height 21
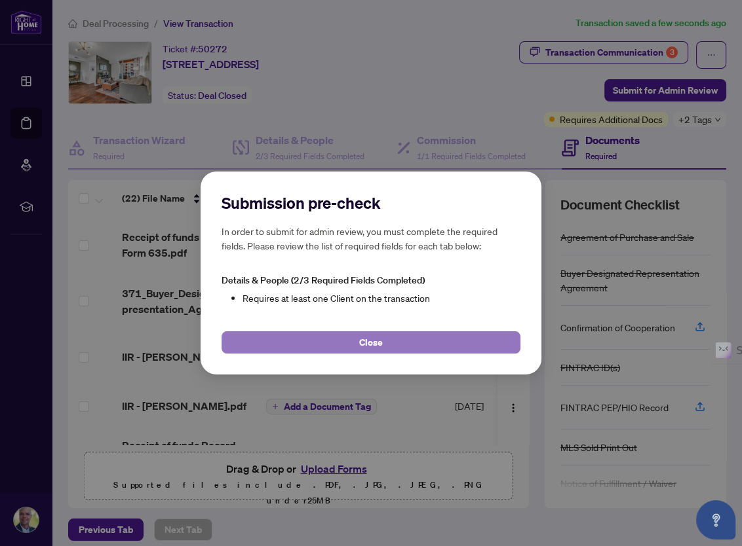
click at [371, 343] on span "Close" at bounding box center [371, 342] width 24 height 21
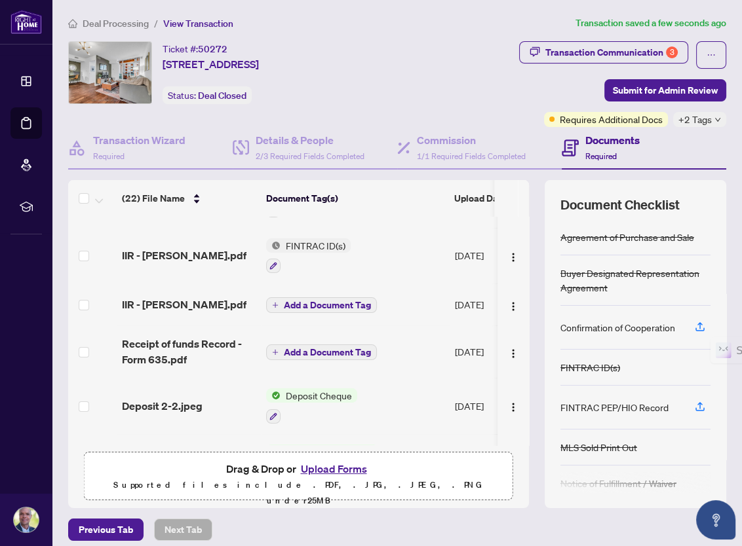
scroll to position [0, 0]
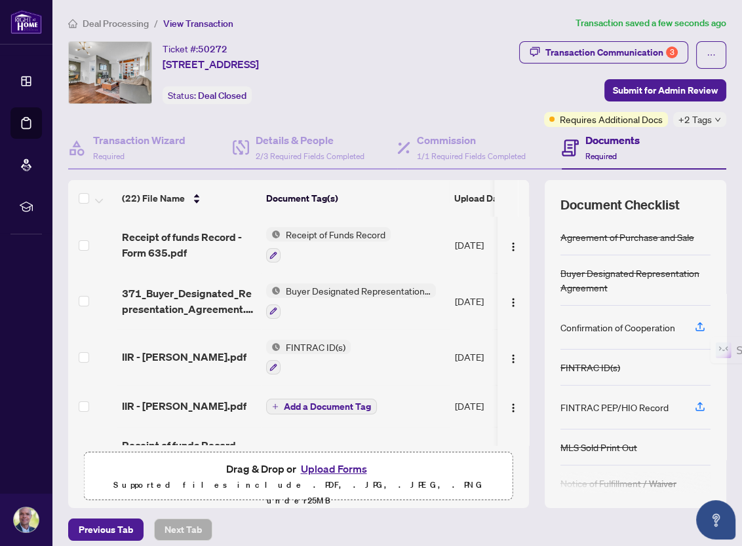
click at [594, 145] on h4 "Documents" at bounding box center [612, 140] width 54 height 16
click at [697, 402] on icon "button" at bounding box center [699, 405] width 5 height 7
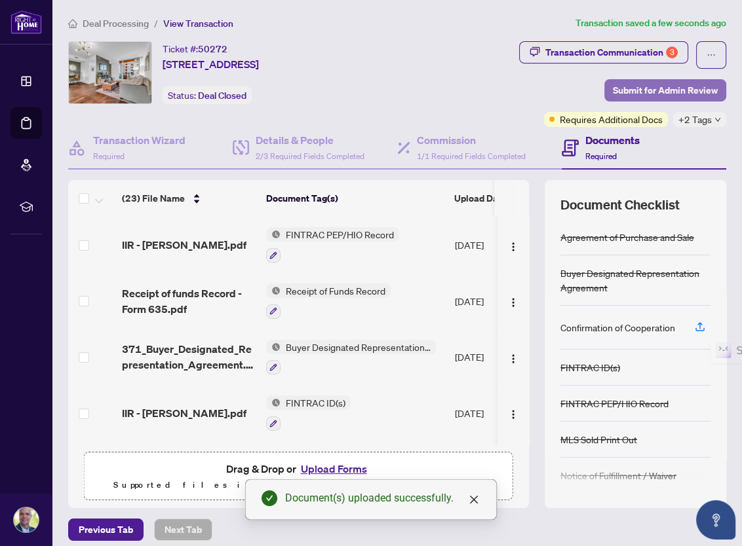
click at [645, 92] on span "Submit for Admin Review" at bounding box center [665, 90] width 105 height 21
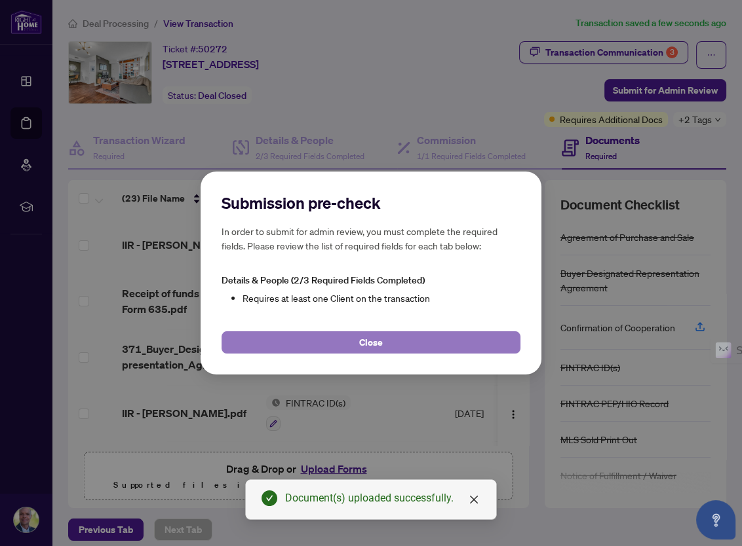
click at [330, 343] on button "Close" at bounding box center [370, 342] width 299 height 22
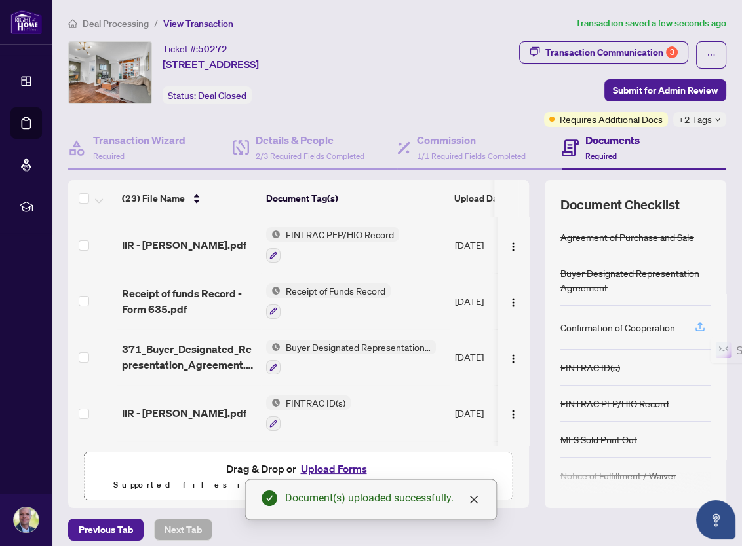
click at [694, 326] on icon "button" at bounding box center [700, 327] width 12 height 12
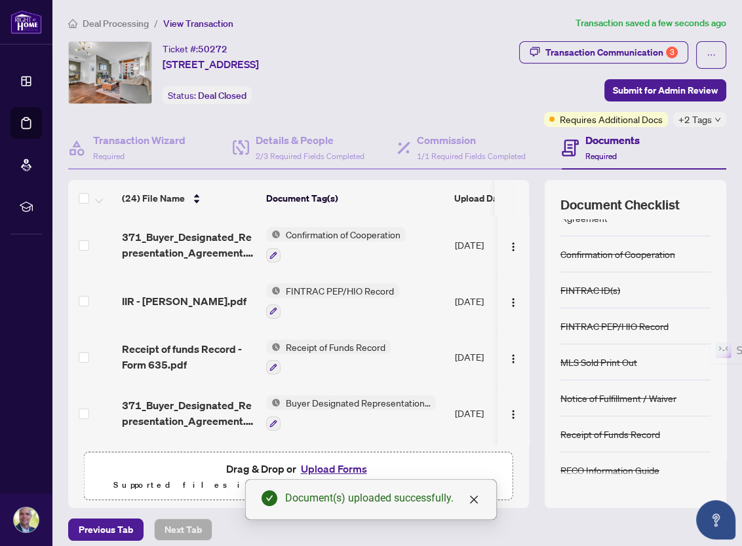
scroll to position [8, 0]
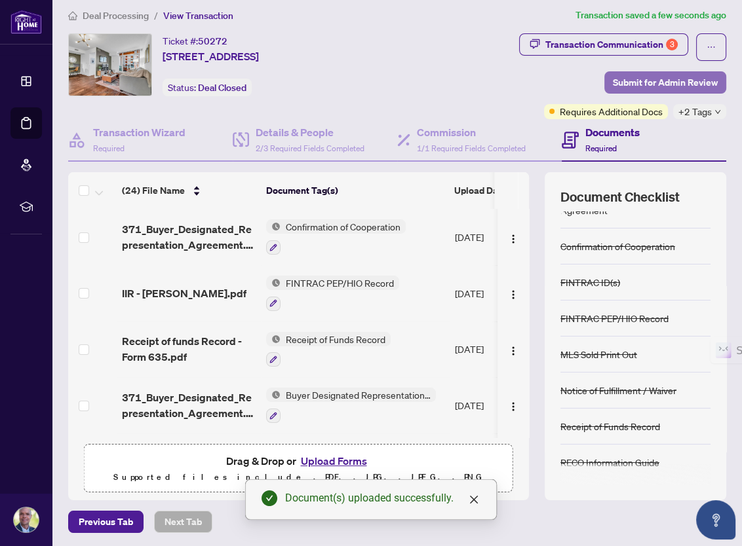
click at [641, 79] on span "Submit for Admin Review" at bounding box center [665, 82] width 105 height 21
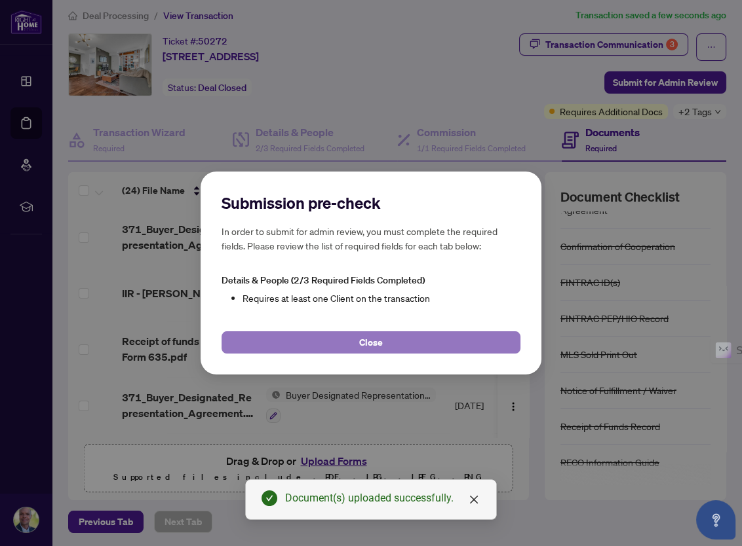
click at [335, 342] on button "Close" at bounding box center [370, 342] width 299 height 22
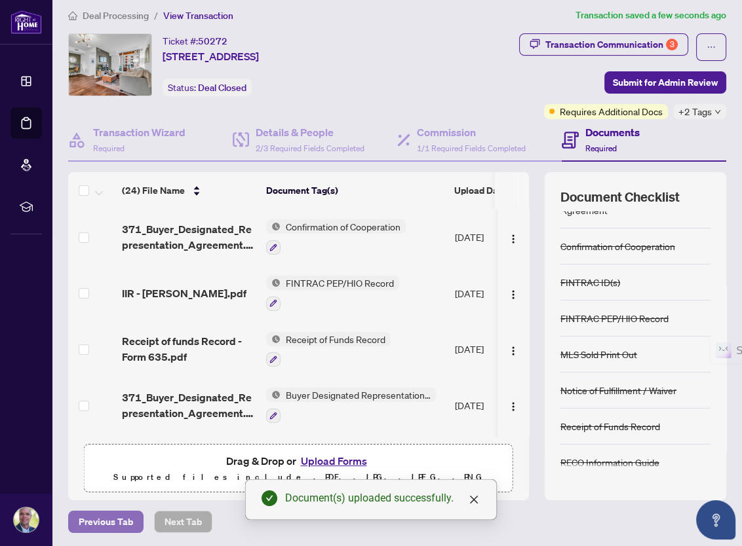
click at [116, 512] on span "Previous Tab" at bounding box center [106, 522] width 54 height 21
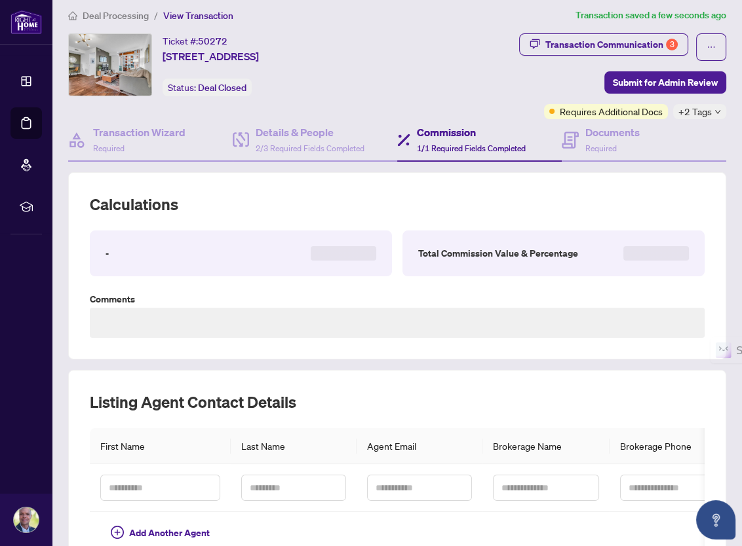
type textarea "**********"
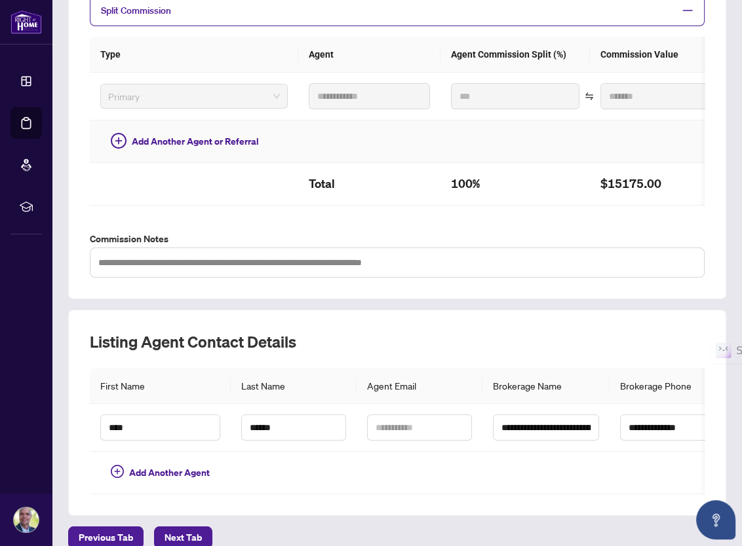
scroll to position [335, 0]
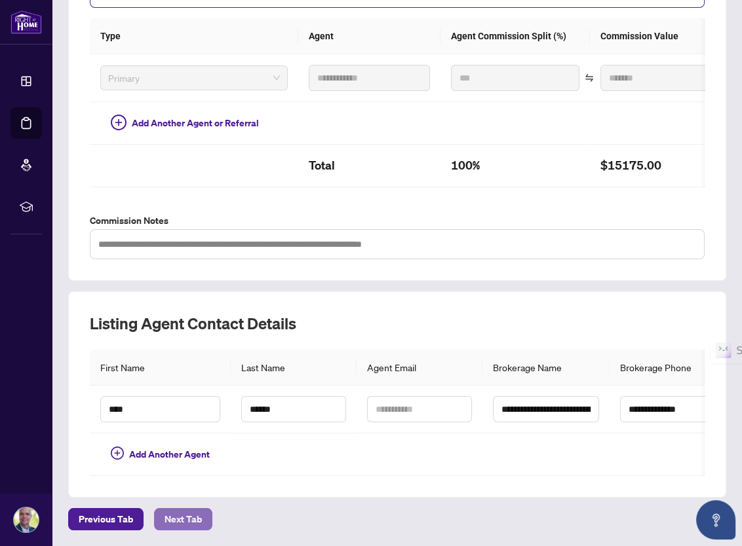
click at [197, 518] on span "Next Tab" at bounding box center [182, 519] width 37 height 21
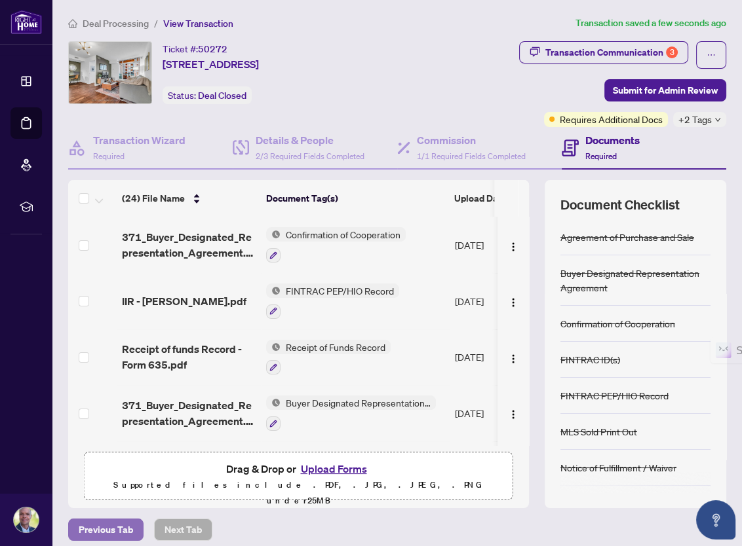
click at [95, 527] on span "Previous Tab" at bounding box center [106, 530] width 54 height 21
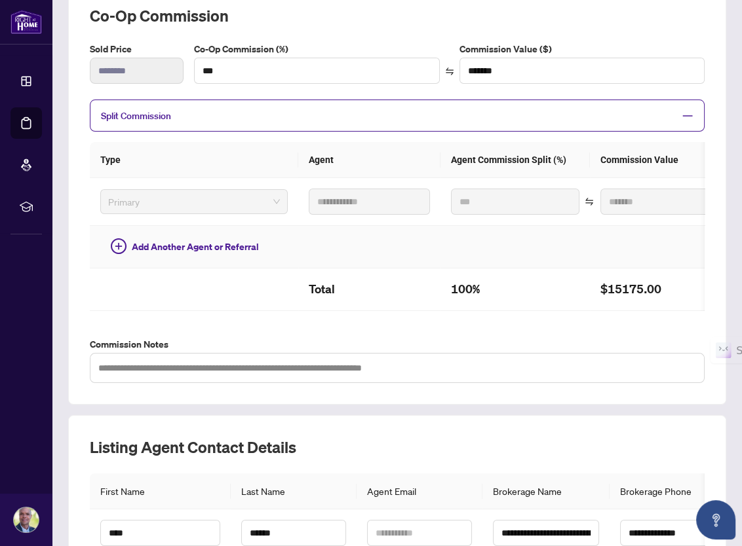
scroll to position [335, 0]
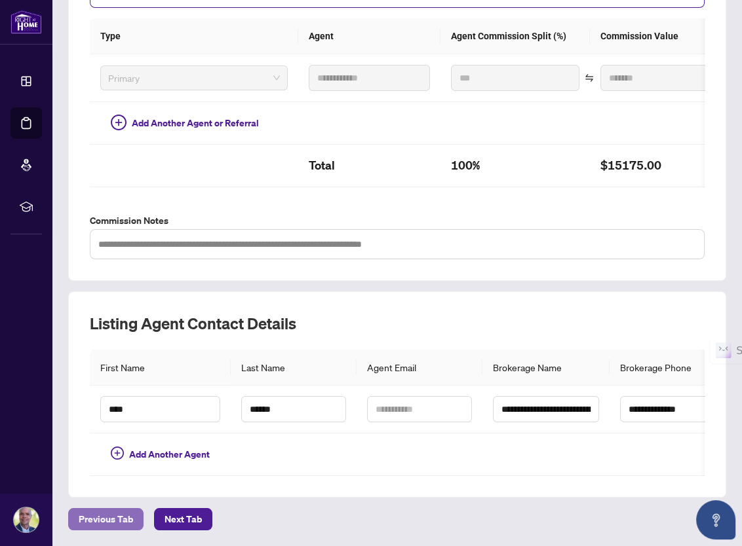
click at [97, 516] on span "Previous Tab" at bounding box center [106, 519] width 54 height 21
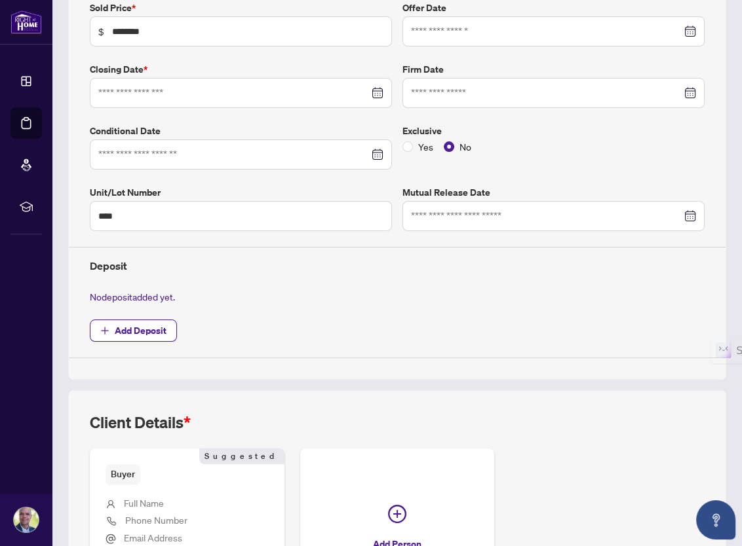
type input "**********"
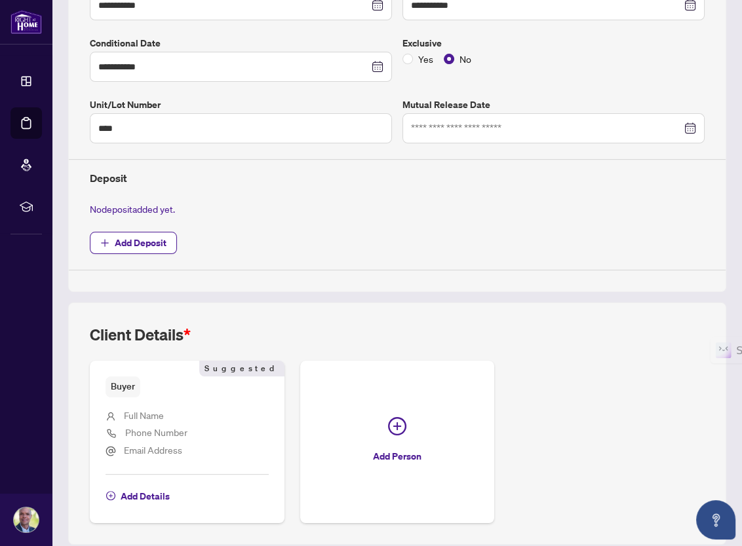
scroll to position [369, 0]
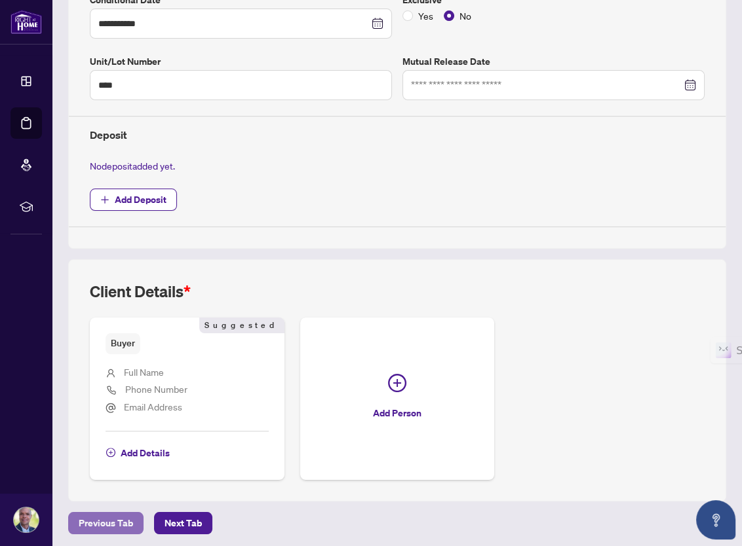
click at [94, 517] on span "Previous Tab" at bounding box center [106, 523] width 54 height 21
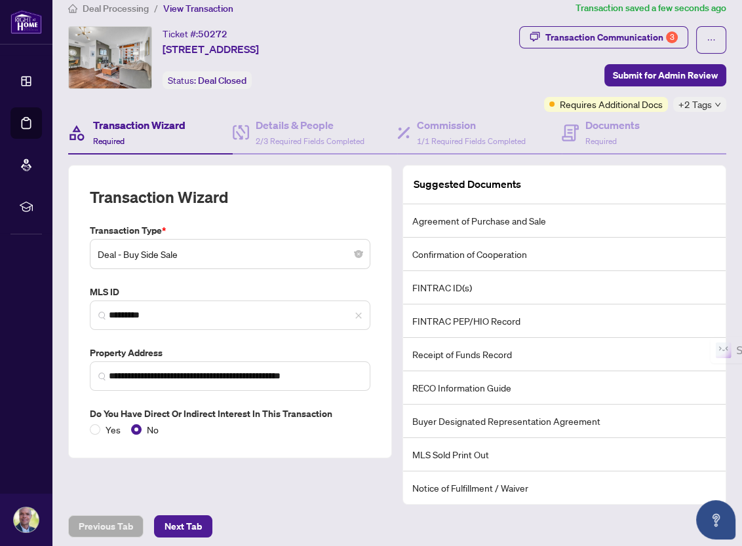
scroll to position [19, 0]
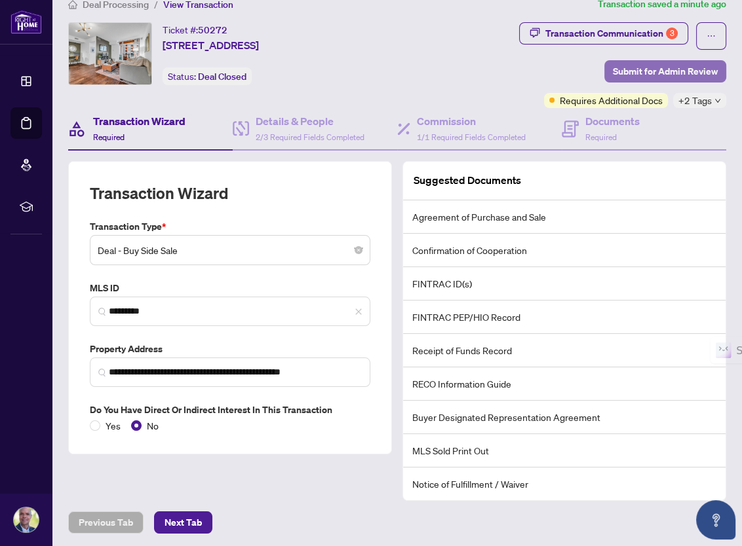
click at [647, 71] on span "Submit for Admin Review" at bounding box center [665, 71] width 105 height 21
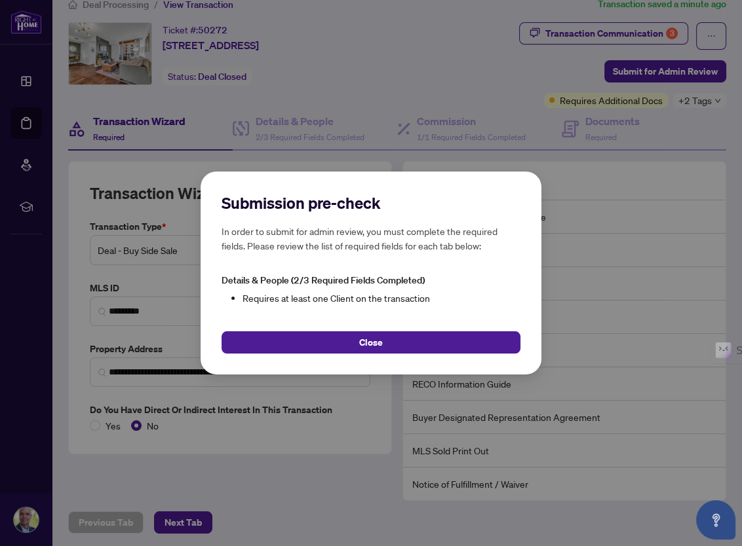
click at [291, 481] on div "Submission pre-check In order to submit for admin review, you must complete the…" at bounding box center [371, 273] width 742 height 546
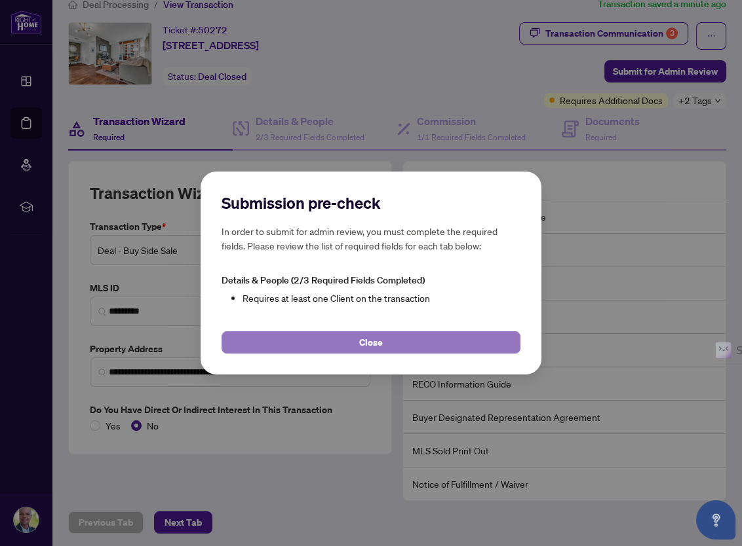
click at [358, 346] on button "Close" at bounding box center [370, 342] width 299 height 22
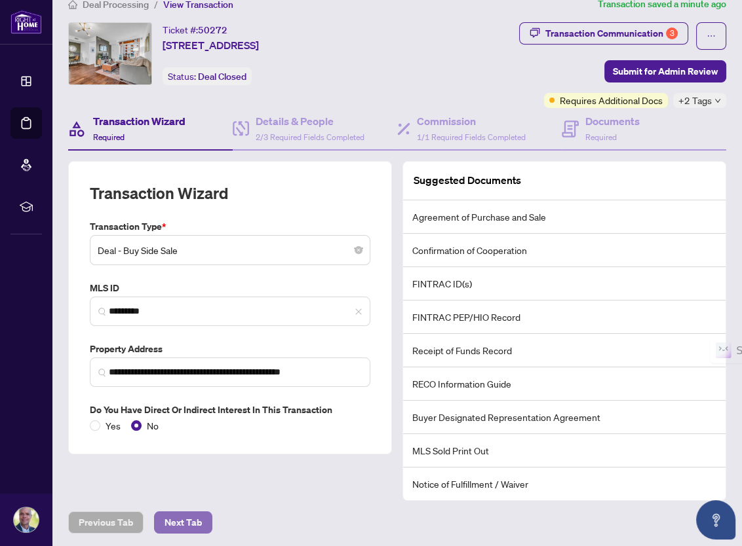
click at [180, 518] on span "Next Tab" at bounding box center [182, 522] width 37 height 21
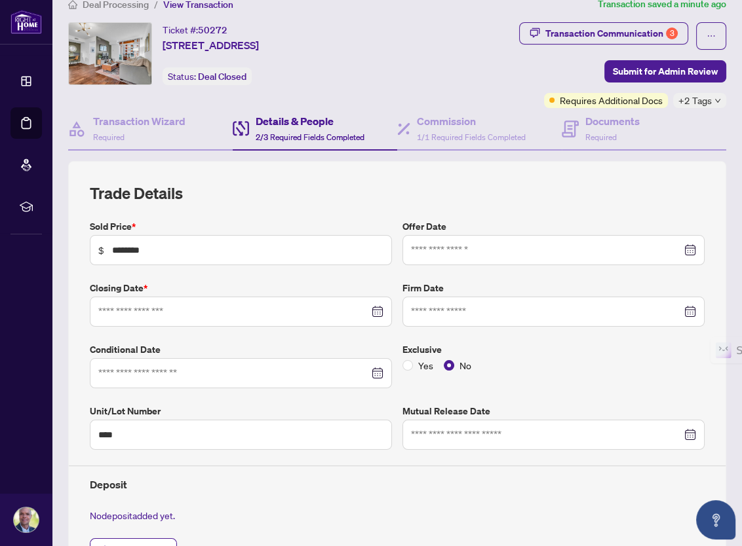
type input "**********"
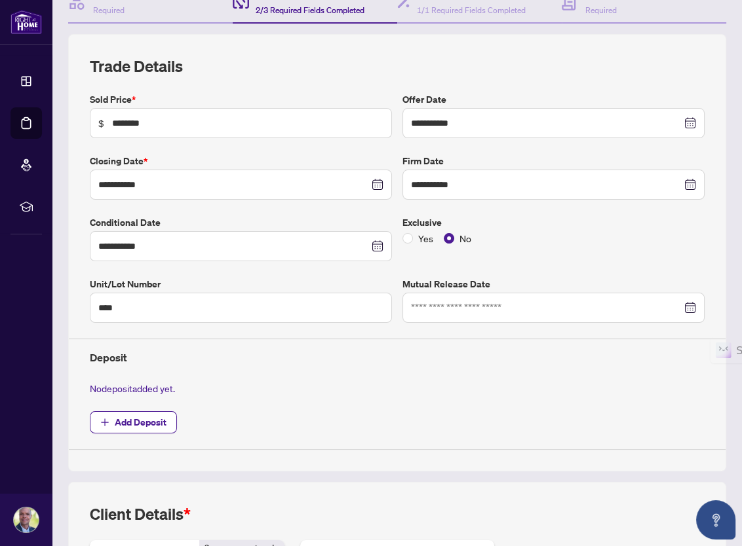
scroll to position [150, 0]
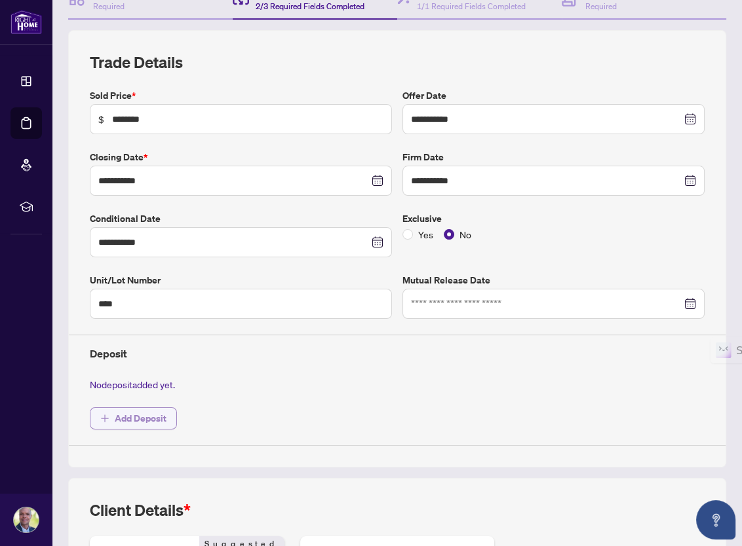
click at [140, 419] on span "Add Deposit" at bounding box center [141, 418] width 52 height 21
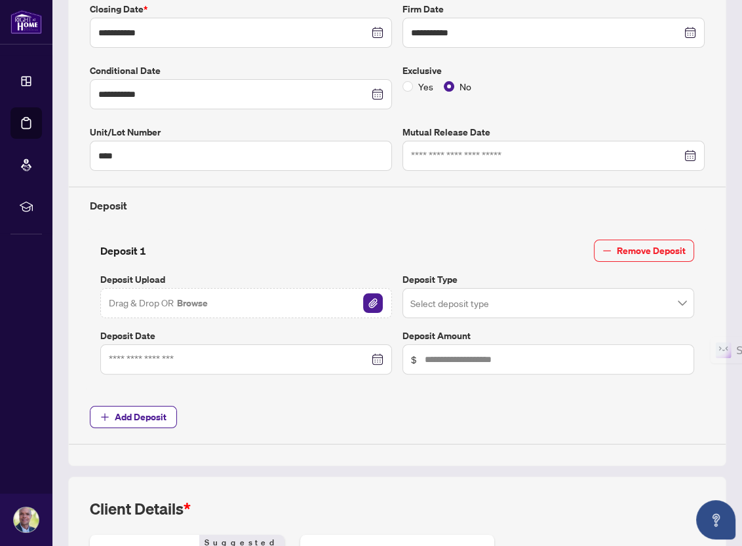
scroll to position [412, 0]
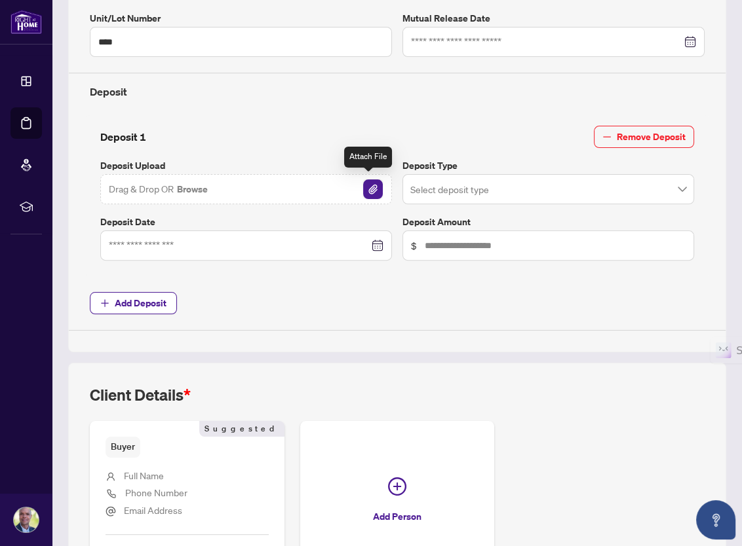
click at [363, 187] on img "button" at bounding box center [373, 189] width 20 height 20
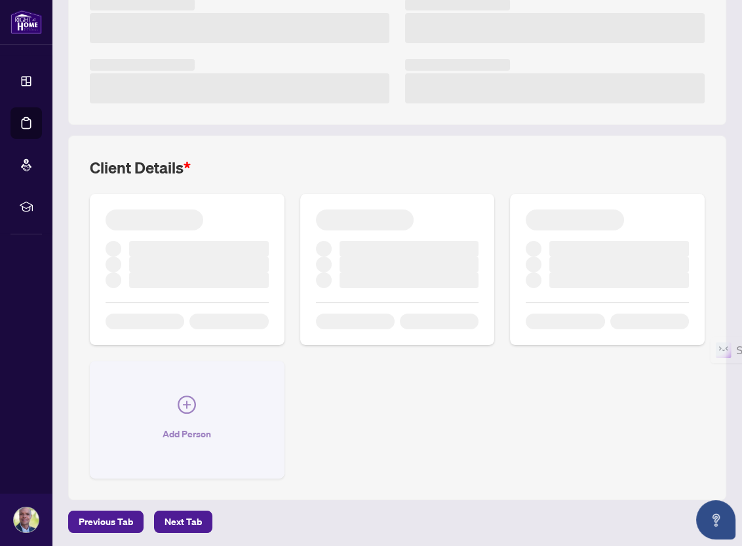
scroll to position [238, 0]
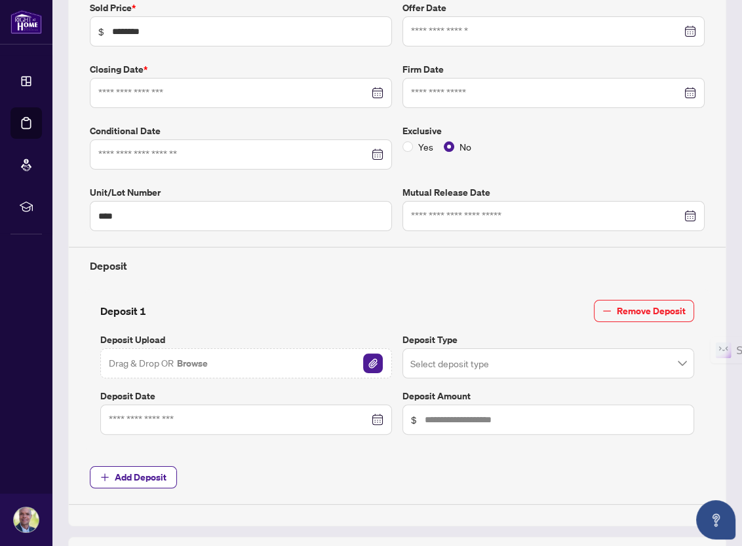
type input "**********"
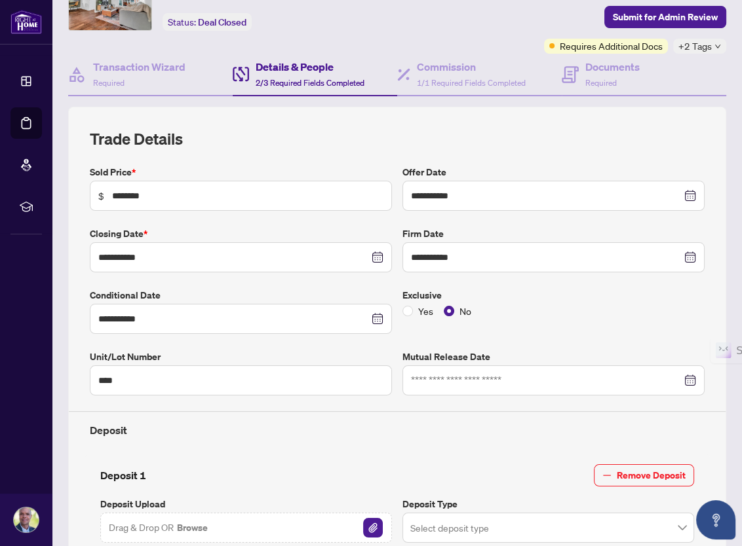
scroll to position [0, 0]
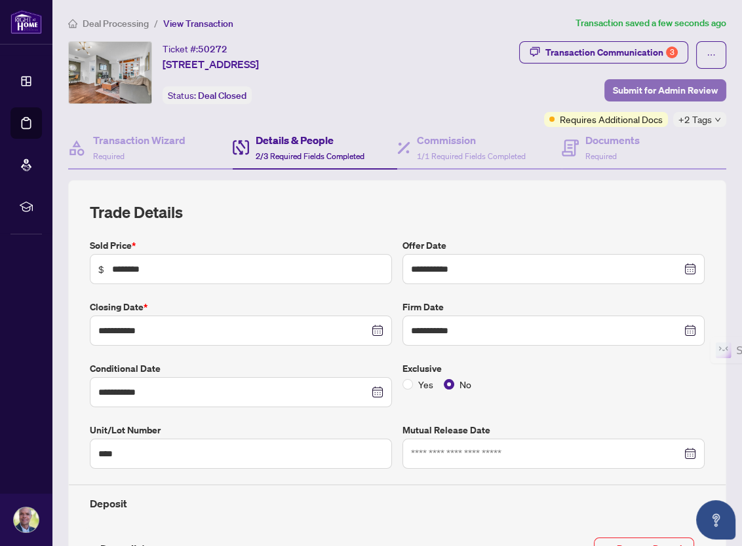
click at [632, 90] on span "Submit for Admin Review" at bounding box center [665, 90] width 105 height 21
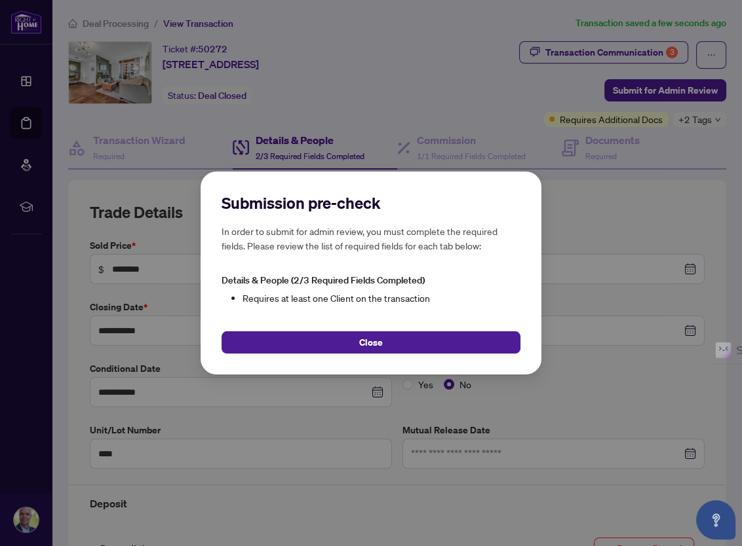
click at [660, 202] on div "Submission pre-check In order to submit for admin review, you must complete the…" at bounding box center [371, 273] width 742 height 546
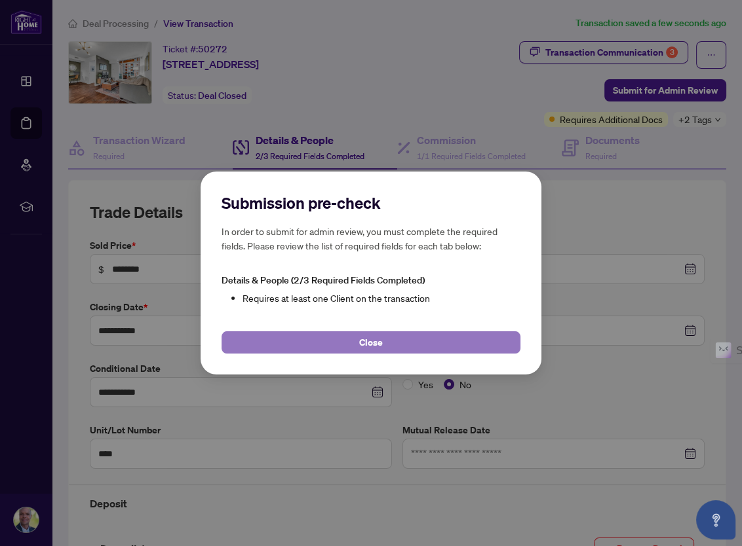
click at [346, 344] on button "Close" at bounding box center [370, 342] width 299 height 22
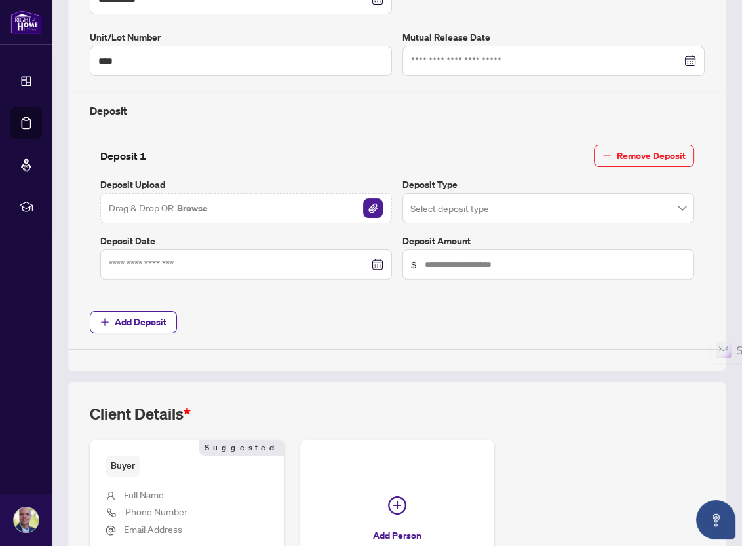
scroll to position [516, 0]
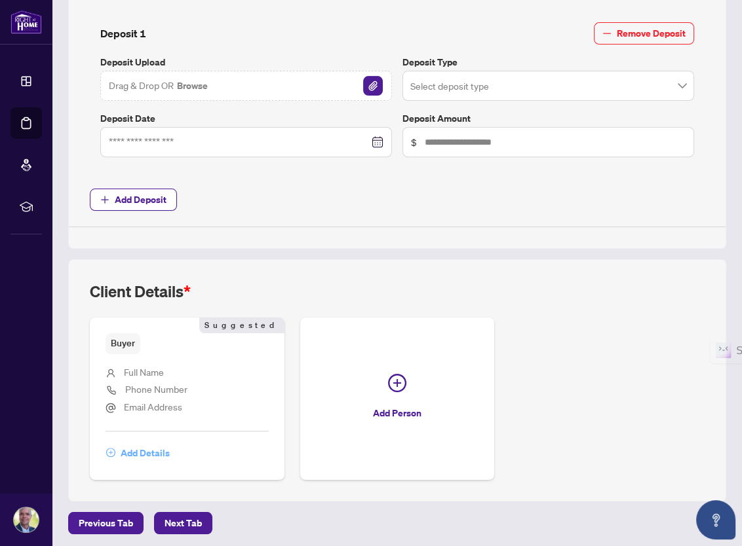
click at [141, 452] on span "Add Details" at bounding box center [145, 453] width 49 height 21
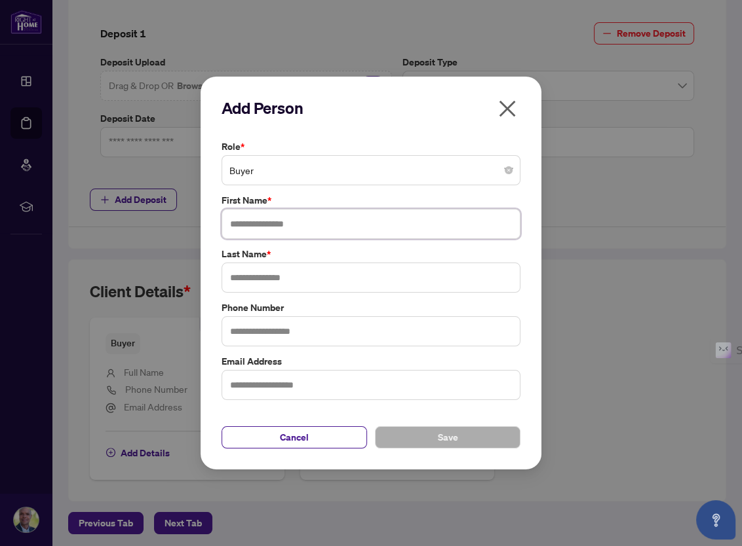
click at [267, 225] on input "text" at bounding box center [370, 224] width 299 height 30
type input "*****"
click at [267, 269] on input "text" at bounding box center [370, 278] width 299 height 30
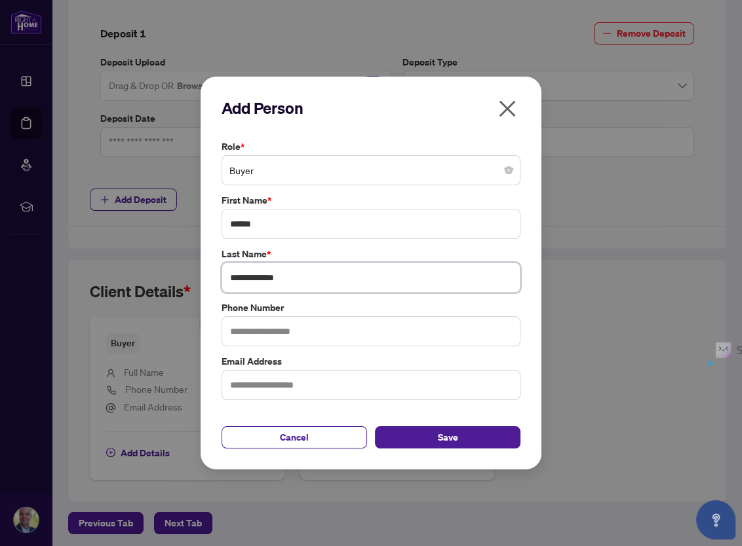
drag, startPoint x: 252, startPoint y: 277, endPoint x: 227, endPoint y: 279, distance: 25.6
click at [227, 279] on input "**********" at bounding box center [370, 278] width 299 height 30
type input "**********"
click at [455, 434] on span "Save" at bounding box center [448, 437] width 20 height 21
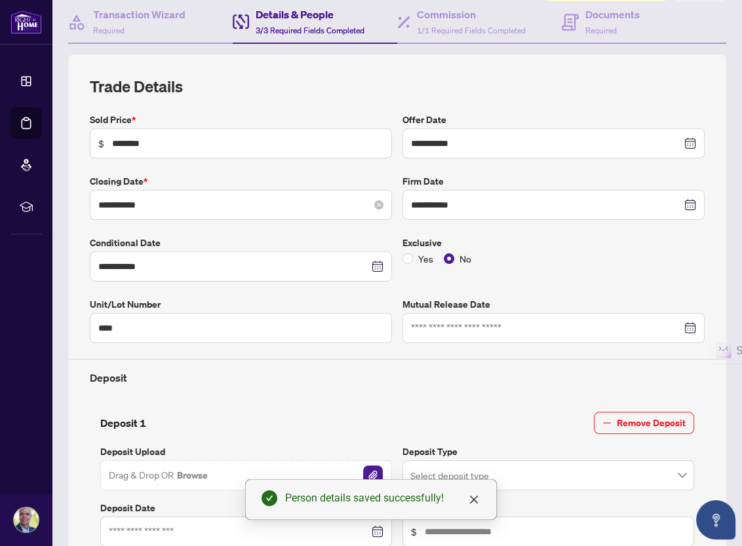
scroll to position [0, 0]
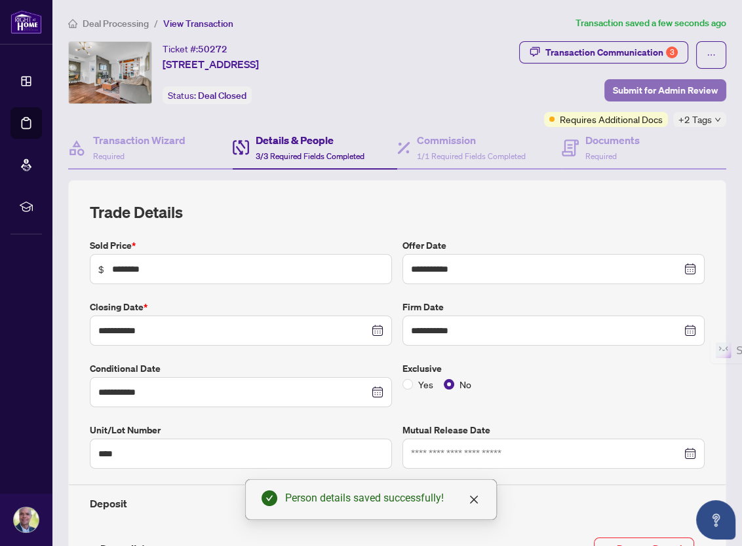
click at [673, 90] on span "Submit for Admin Review" at bounding box center [665, 90] width 105 height 21
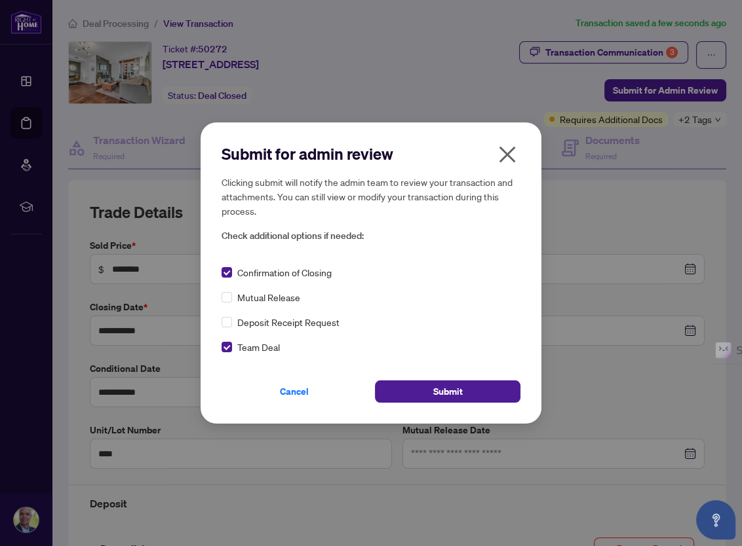
click at [221, 272] on div "Submit for admin review Clicking submit will notify the admin team to review yo…" at bounding box center [370, 273] width 341 height 301
click at [465, 390] on button "Submit" at bounding box center [447, 392] width 145 height 22
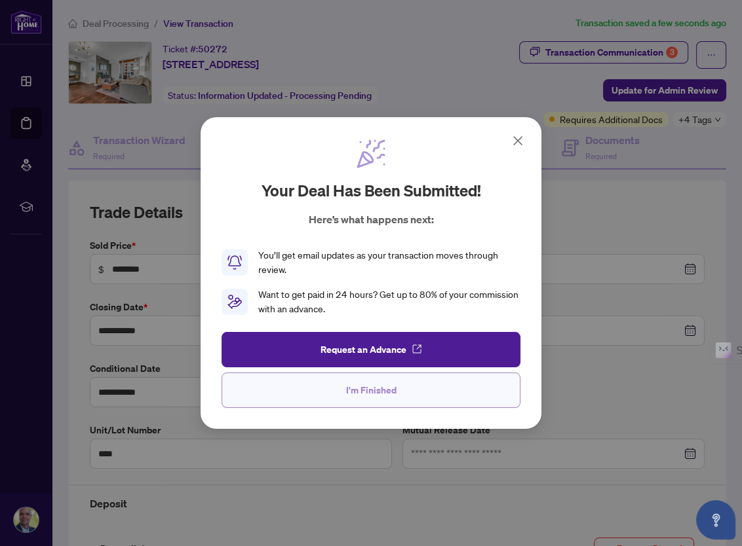
click at [371, 389] on span "I'm Finished" at bounding box center [371, 390] width 50 height 21
